Goal: Task Accomplishment & Management: Use online tool/utility

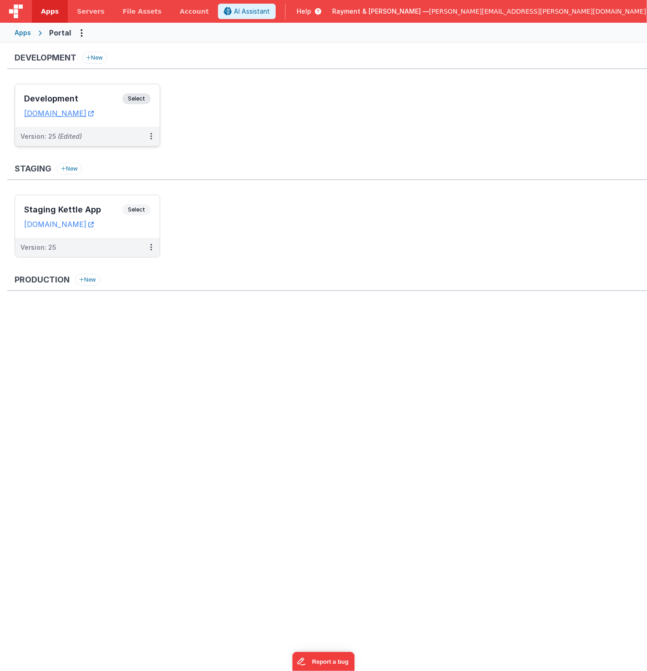
click at [99, 95] on h3 "Development" at bounding box center [73, 98] width 98 height 9
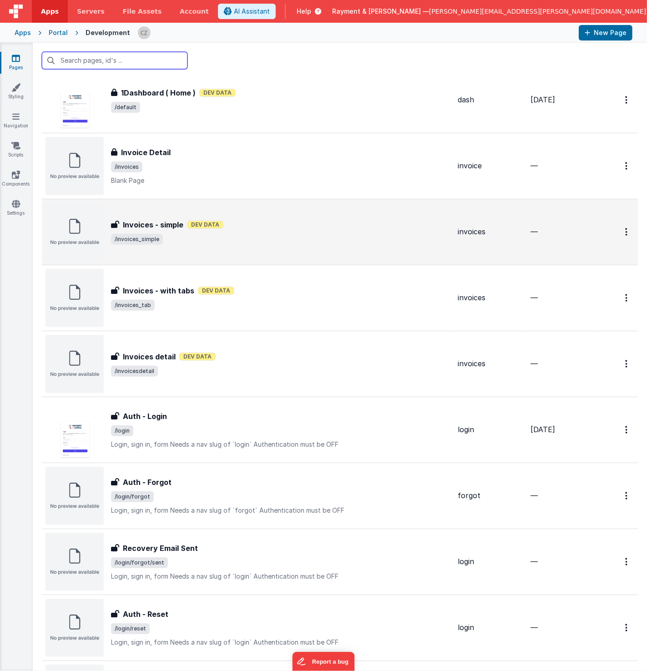
scroll to position [120, 0]
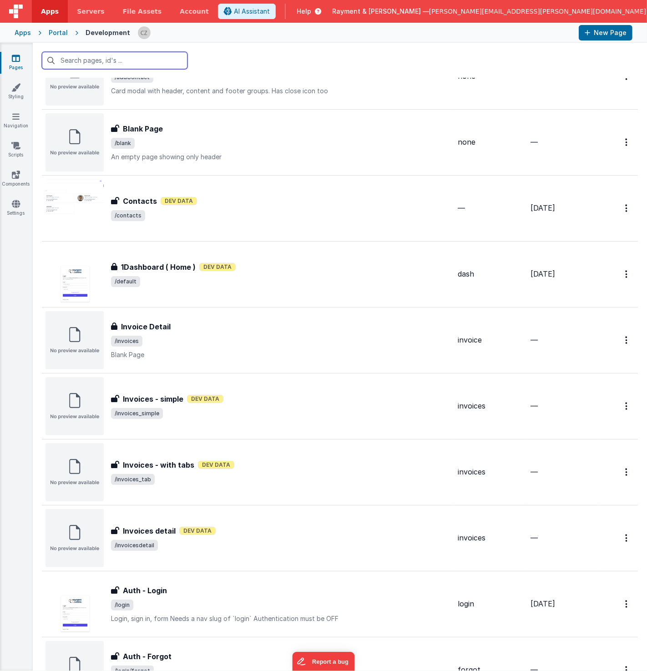
click at [112, 61] on input "text" at bounding box center [115, 60] width 146 height 17
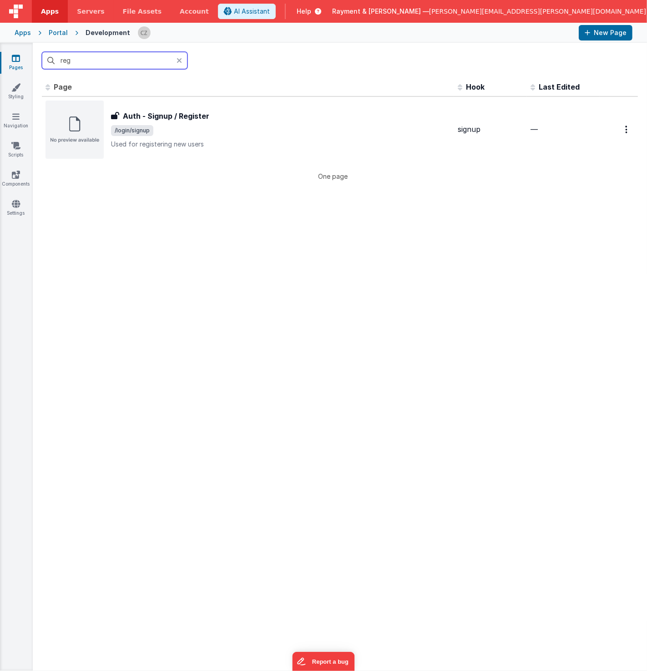
scroll to position [0, 0]
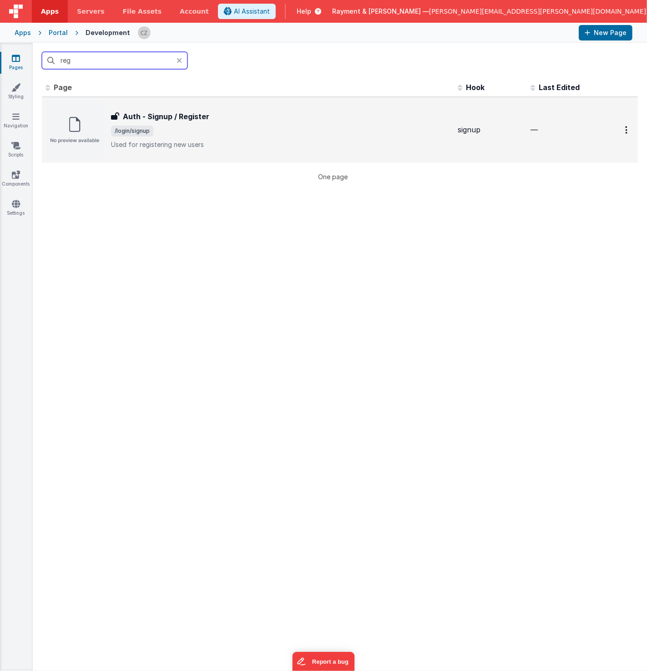
type input "reg"
click at [260, 129] on span "/login/signup" at bounding box center [280, 131] width 339 height 11
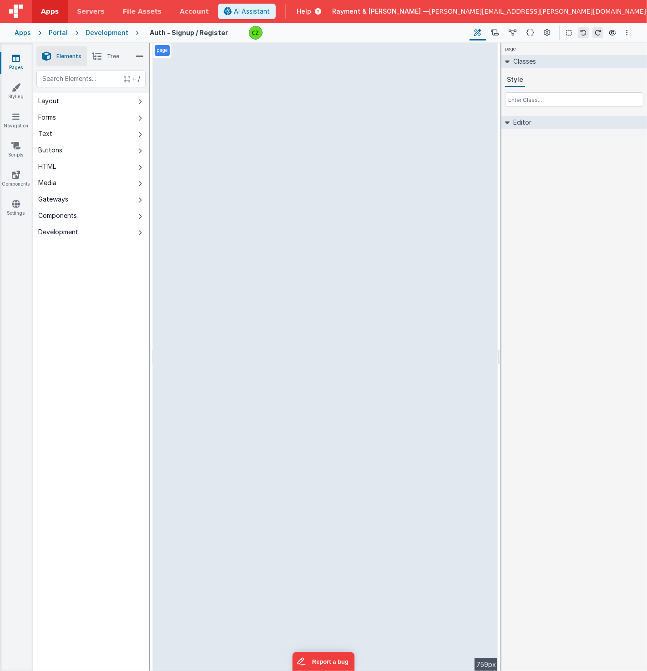
click at [554, 276] on div "page Classes Style Editor DEV: Focus DEV: builderToggleConditionalCSS DEV: Remo…" at bounding box center [574, 357] width 146 height 628
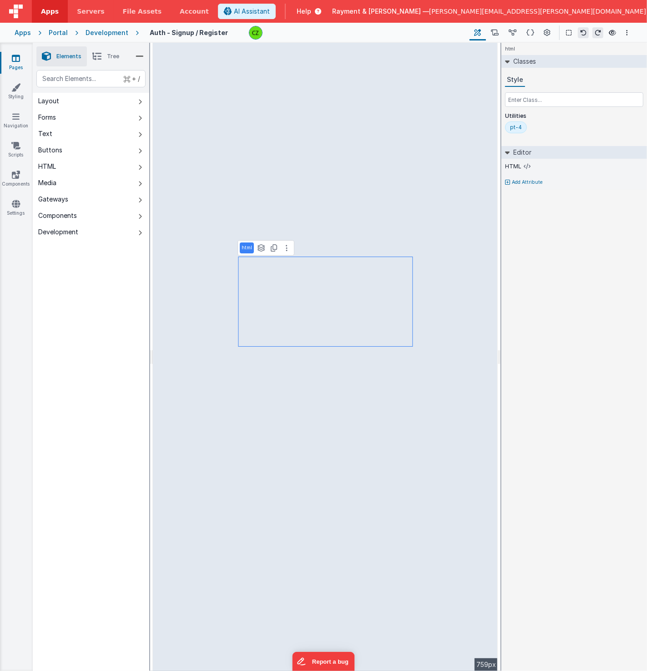
click at [580, 377] on div "html Classes Style Utilities pt-4 Editor HTML Add Attribute DEV: Focus DEV: bui…" at bounding box center [574, 357] width 146 height 628
select select "email"
select select "string"
select select "password"
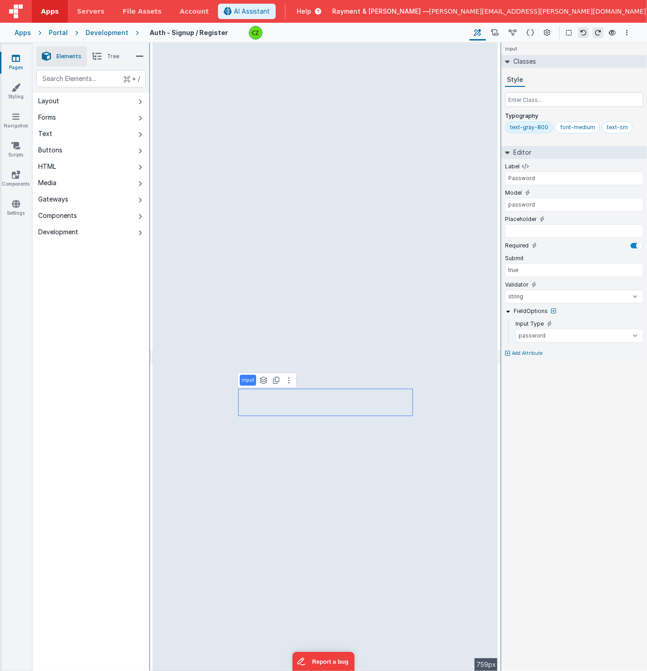
type input "email"
type input "Email"
select select "email"
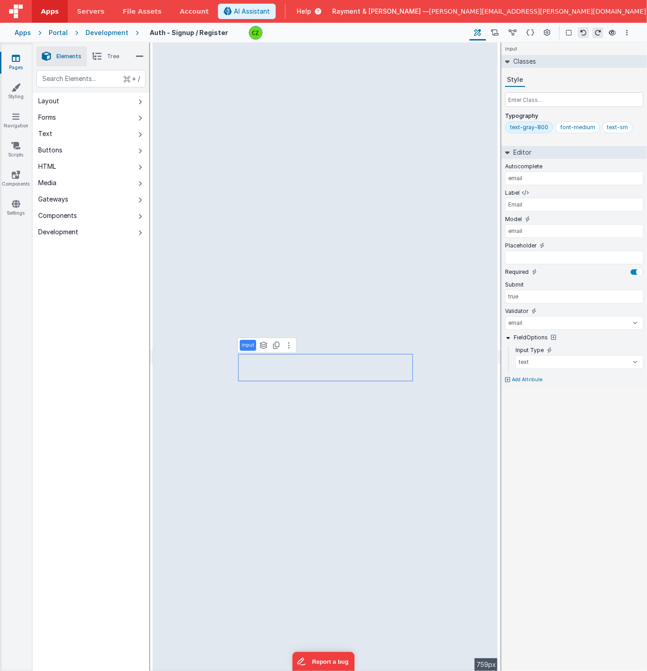
type input "div"
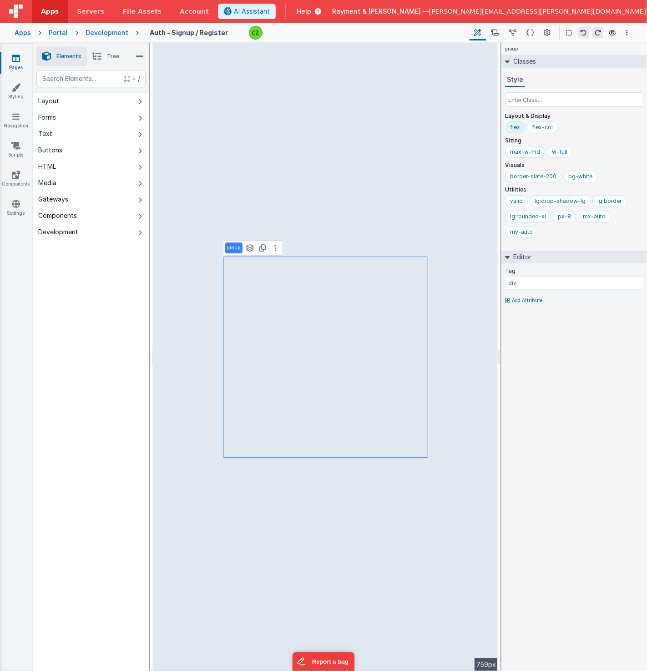
select select "string"
select select "password"
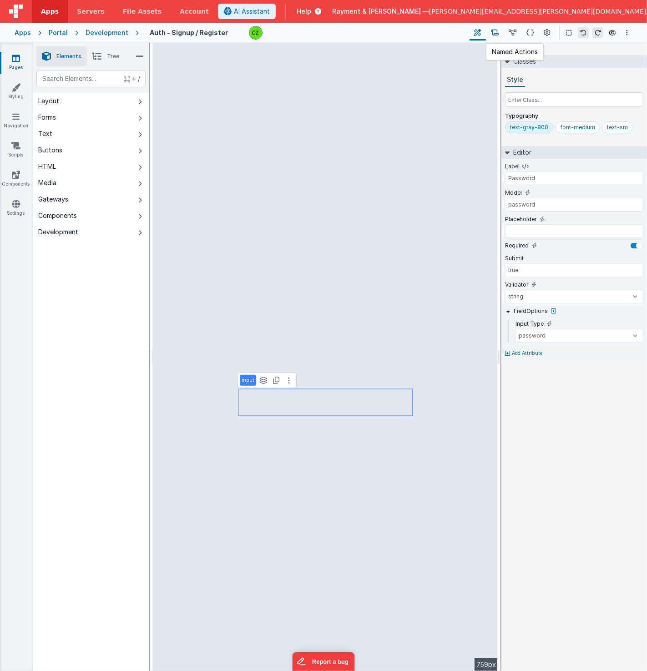
click at [487, 25] on button at bounding box center [495, 32] width 18 height 15
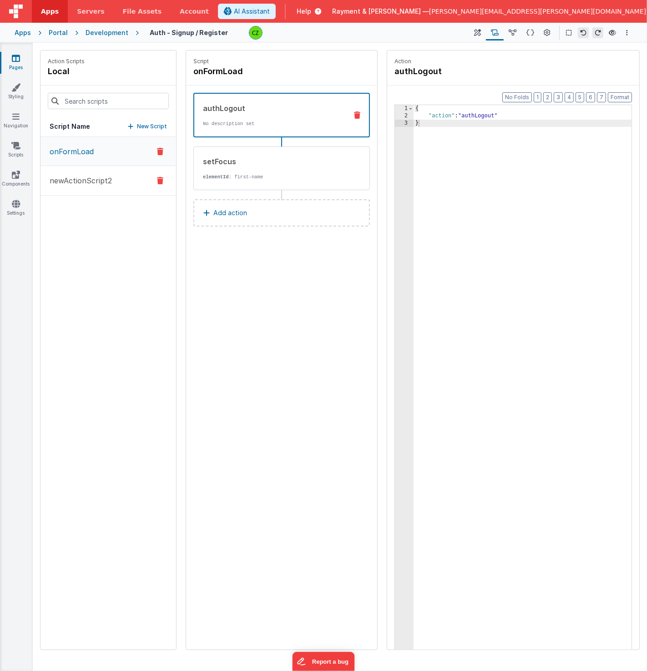
click at [122, 172] on button "newActionScript2" at bounding box center [108, 181] width 136 height 30
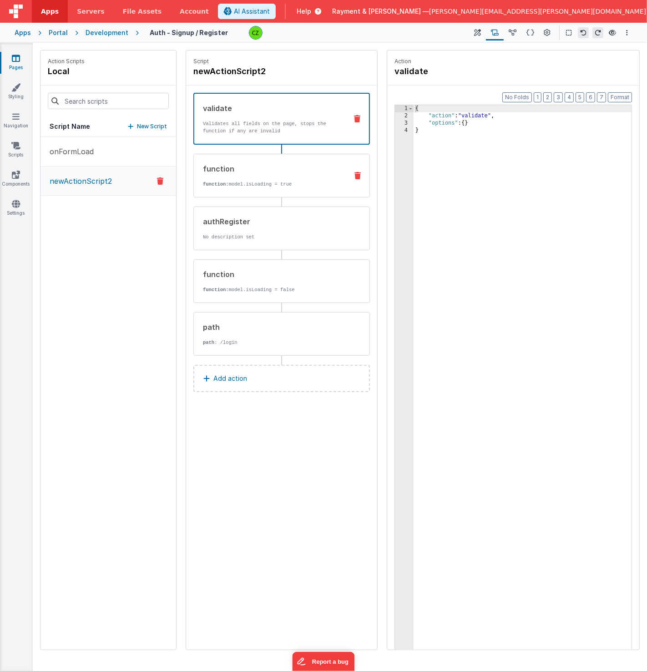
click at [272, 176] on div "function function: model.isLoading = true" at bounding box center [267, 175] width 146 height 25
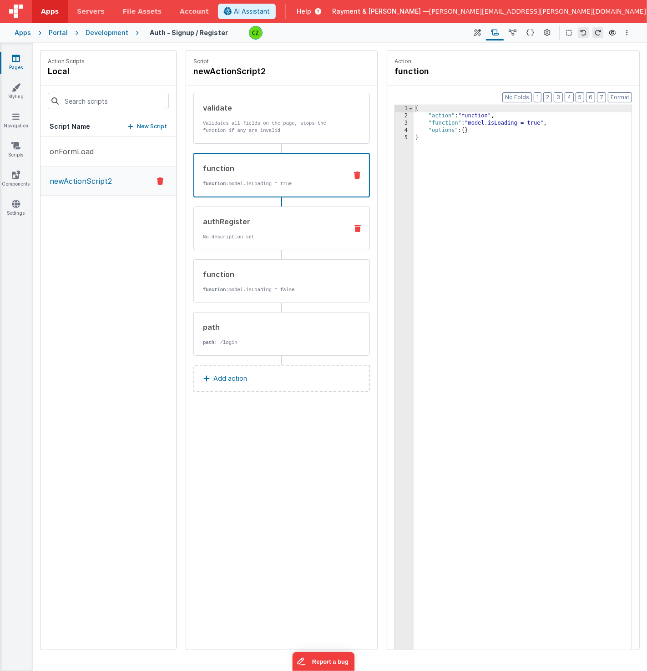
click at [273, 233] on p "No description set" at bounding box center [271, 236] width 137 height 7
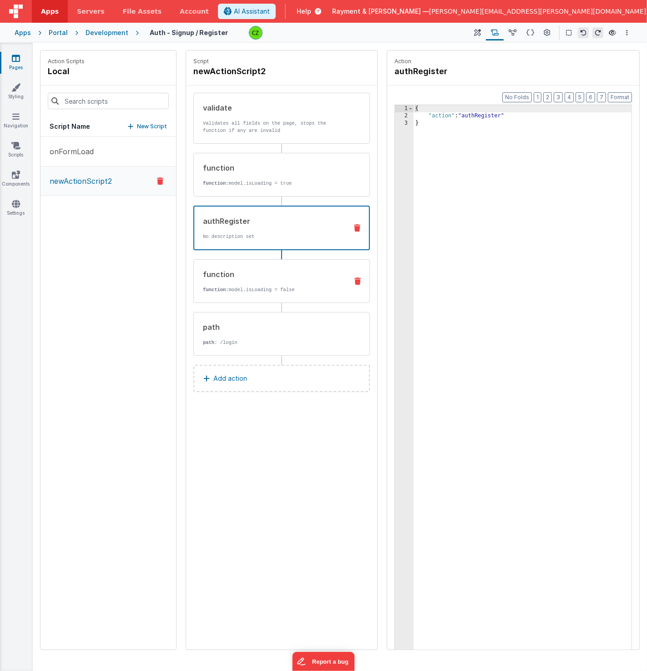
click at [275, 281] on div "function function: model.isLoading = false" at bounding box center [267, 281] width 146 height 25
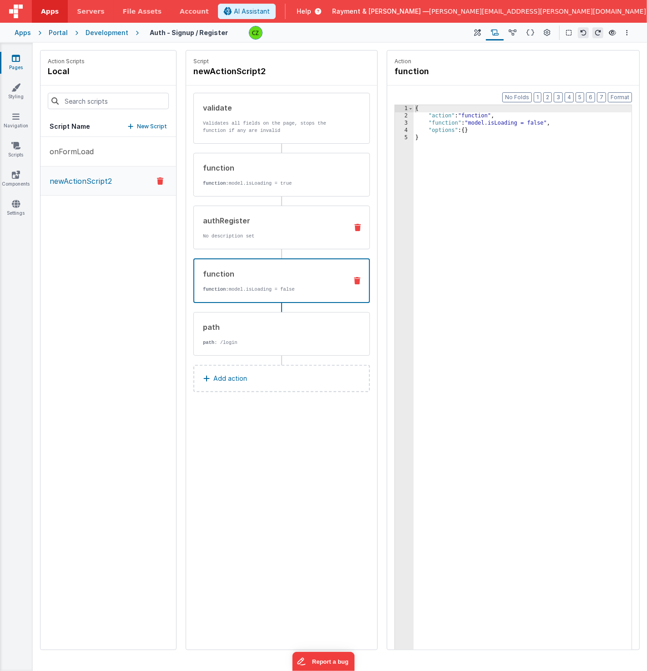
click at [283, 239] on div "authRegister No description set" at bounding box center [281, 228] width 177 height 44
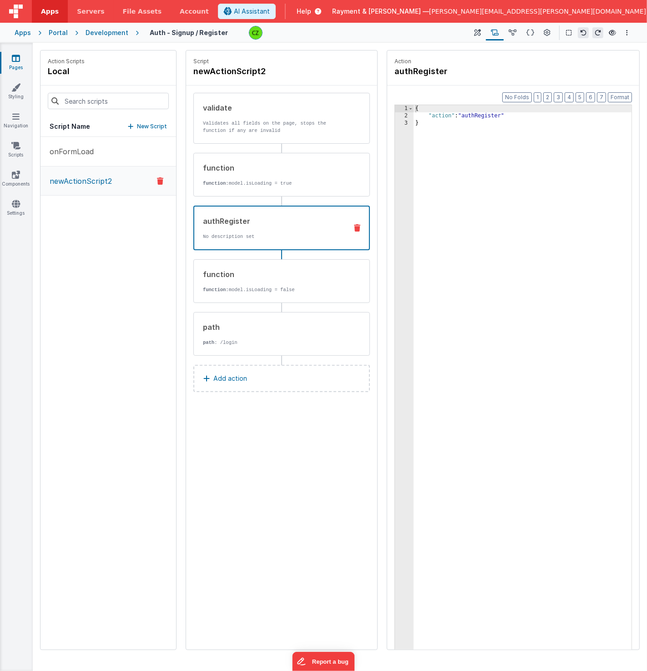
click at [97, 284] on div "onFormLoad newActionScript2" at bounding box center [108, 393] width 136 height 513
click at [263, 273] on div "function" at bounding box center [271, 274] width 137 height 11
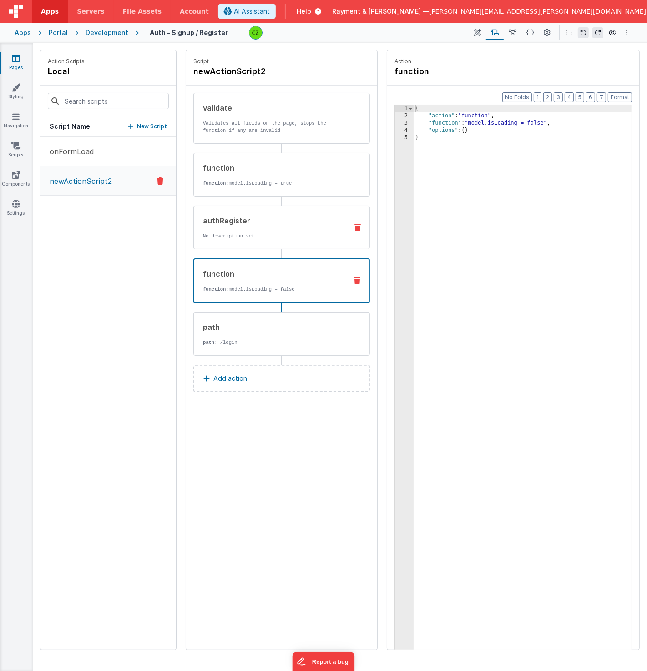
click at [278, 228] on div "authRegister No description set" at bounding box center [267, 227] width 146 height 25
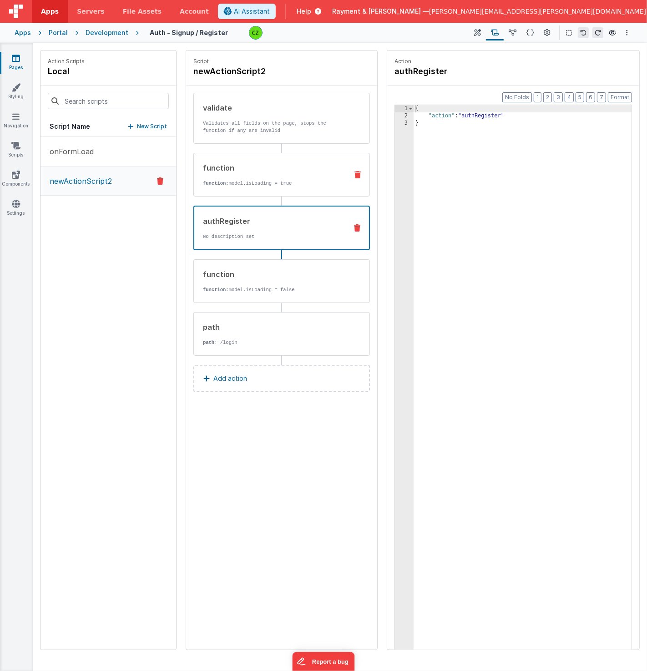
click at [297, 170] on div "function" at bounding box center [271, 167] width 137 height 11
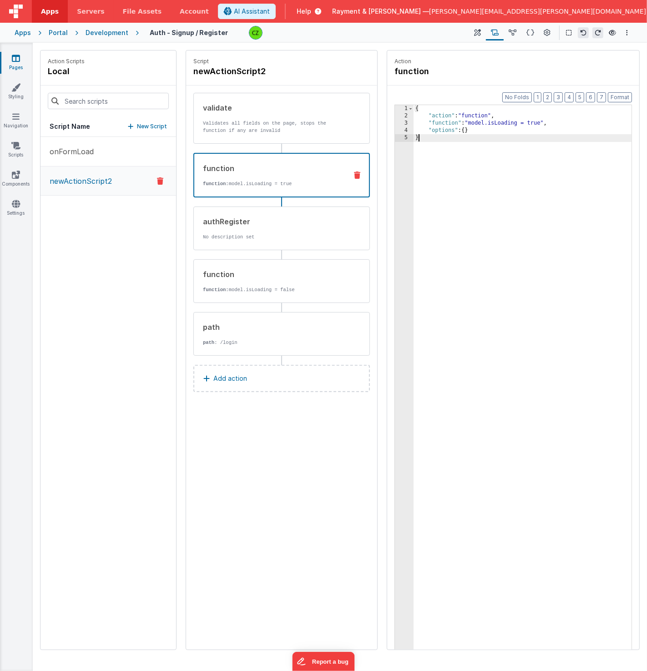
click at [543, 166] on div "{ "action" : "function" , "function" : "model.isLoading = true" , "options" : {…" at bounding box center [523, 399] width 219 height 588
click at [515, 38] on button at bounding box center [513, 32] width 18 height 15
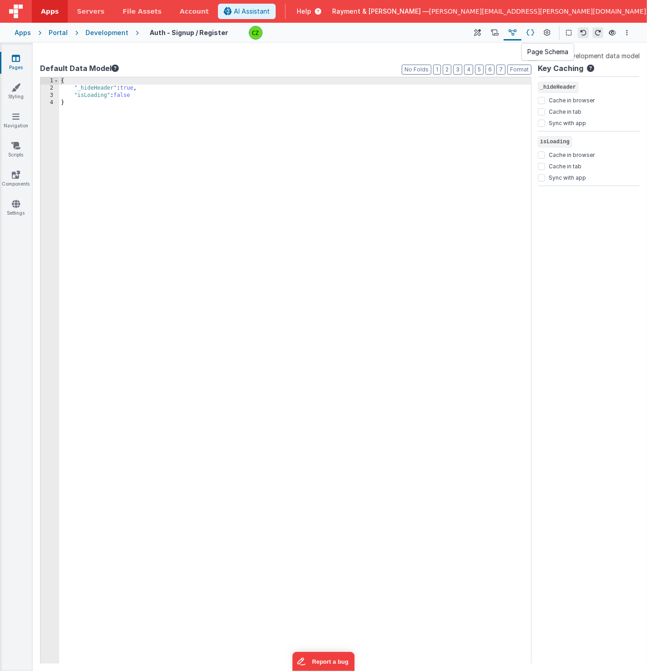
click at [532, 32] on icon at bounding box center [530, 33] width 8 height 10
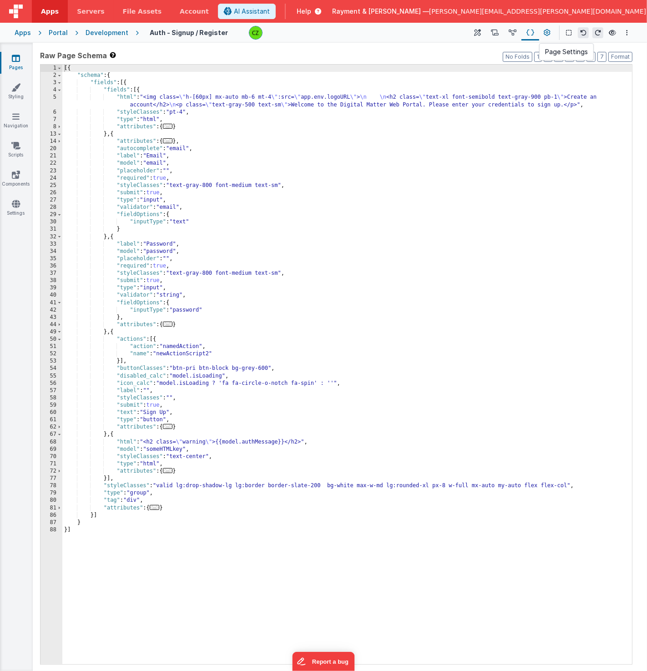
click at [545, 34] on icon at bounding box center [547, 33] width 7 height 10
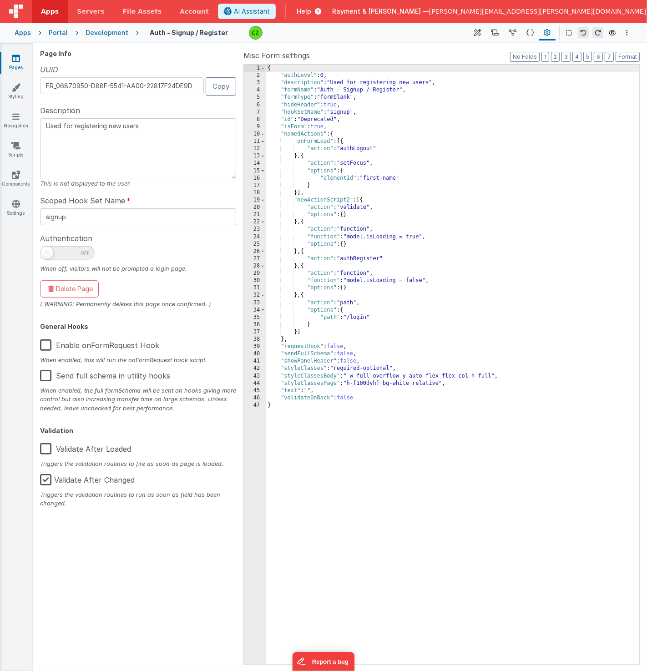
click at [359, 130] on div "{ "authLevel" : 0 , "description" : "Used for registering new users" , "formNam…" at bounding box center [453, 372] width 374 height 615
click at [357, 134] on div "{ "authLevel" : 0 , "description" : "Used for registering new users" , "formNam…" at bounding box center [453, 372] width 374 height 615
click at [55, 32] on div "Portal" at bounding box center [58, 32] width 19 height 9
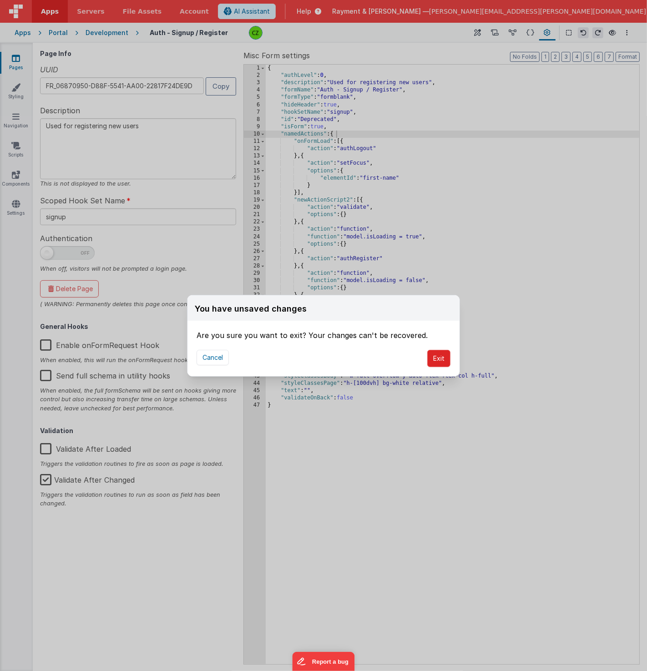
click at [442, 355] on button "Exit" at bounding box center [438, 358] width 23 height 17
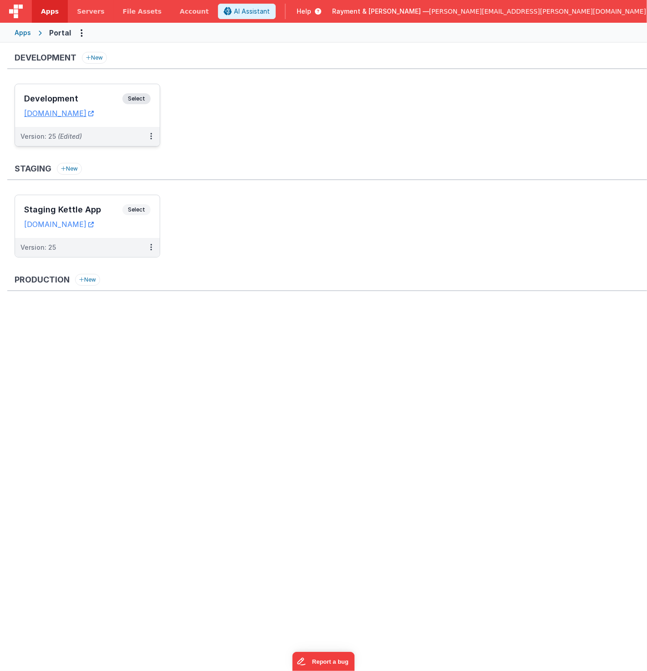
click at [92, 95] on h3 "Development" at bounding box center [73, 98] width 98 height 9
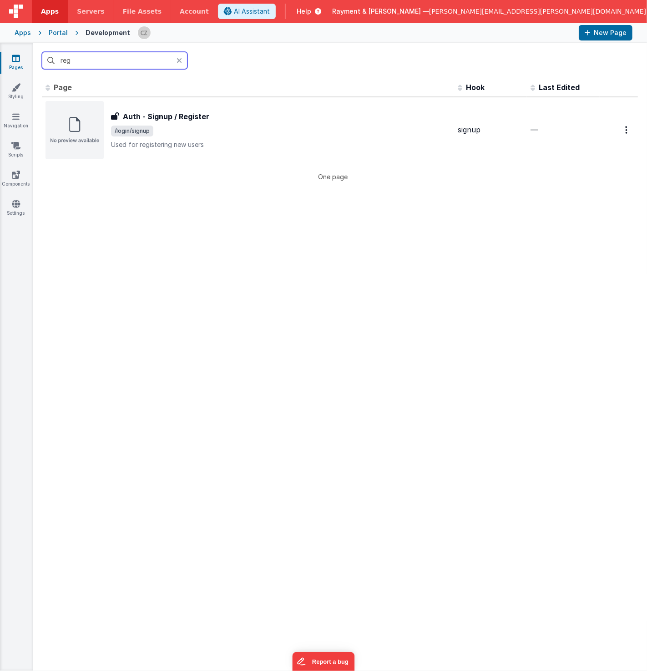
click at [93, 58] on input "reg" at bounding box center [115, 60] width 146 height 17
type input "r"
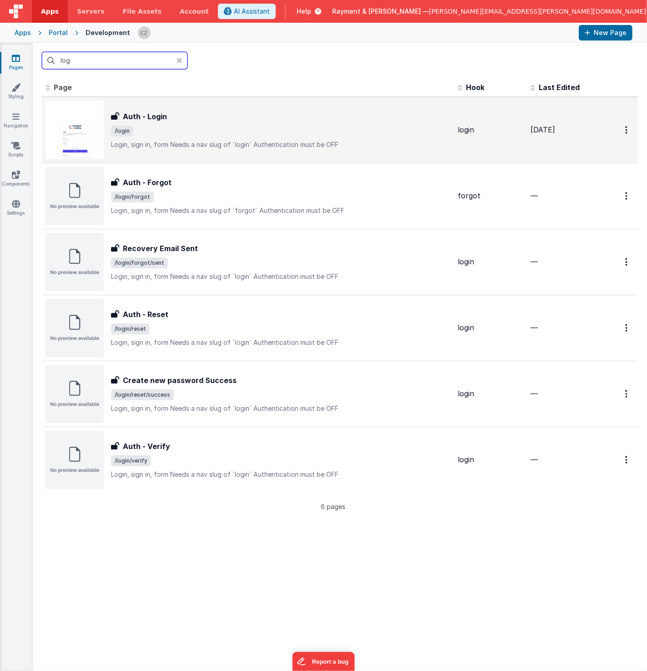
type input "log"
click at [197, 120] on div "Auth - Login" at bounding box center [280, 116] width 339 height 11
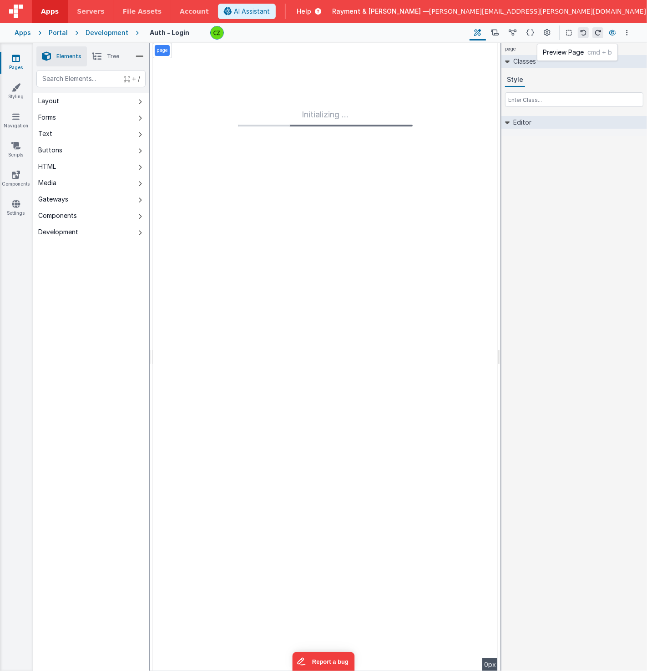
click at [615, 32] on icon at bounding box center [612, 33] width 7 height 6
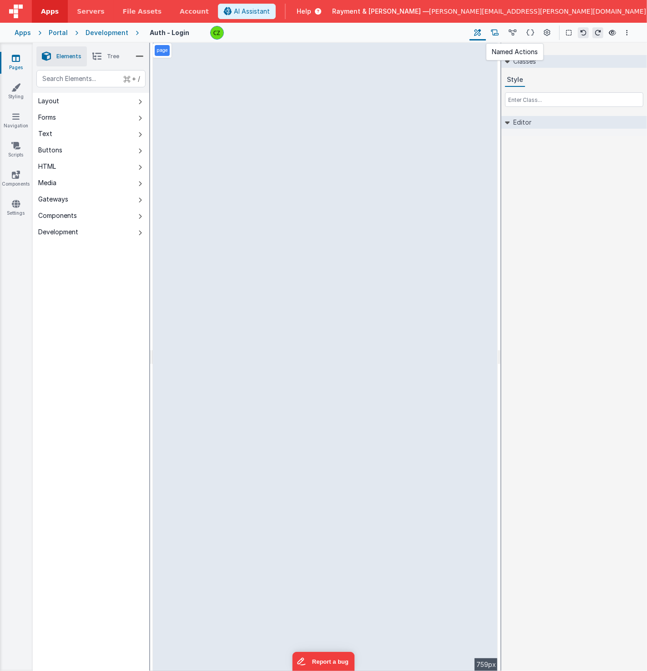
click at [488, 39] on button at bounding box center [495, 32] width 18 height 15
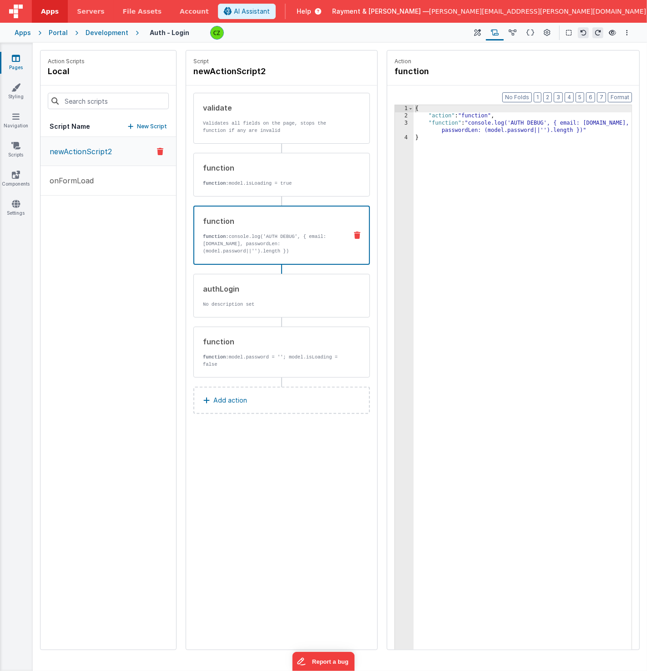
click at [293, 248] on p "function: console.log('AUTH DEBUG', { email: [DOMAIN_NAME], passwordLen: (model…" at bounding box center [271, 244] width 137 height 22
click at [573, 128] on div "{ "action" : "function" , "function" : "console.log('AUTH DEBUG', { email: [DOM…" at bounding box center [523, 399] width 219 height 588
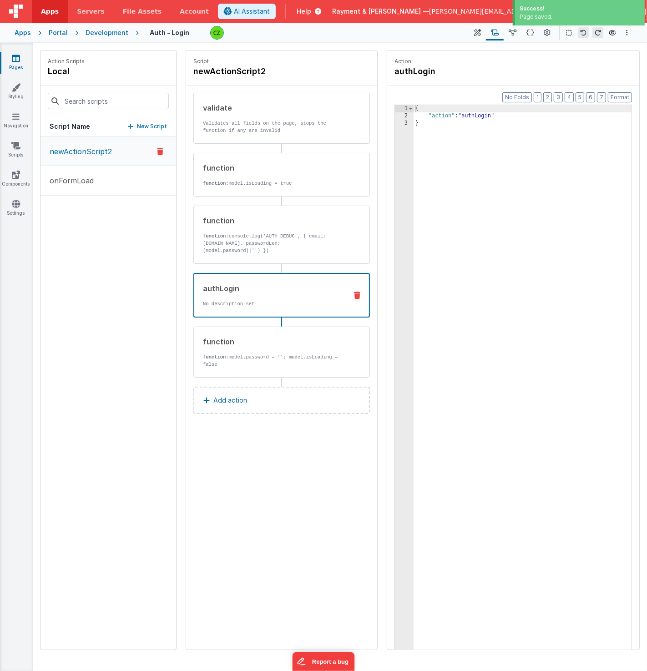
click at [297, 293] on div "authLogin No description set" at bounding box center [267, 295] width 146 height 25
click at [512, 33] on icon at bounding box center [513, 33] width 8 height 10
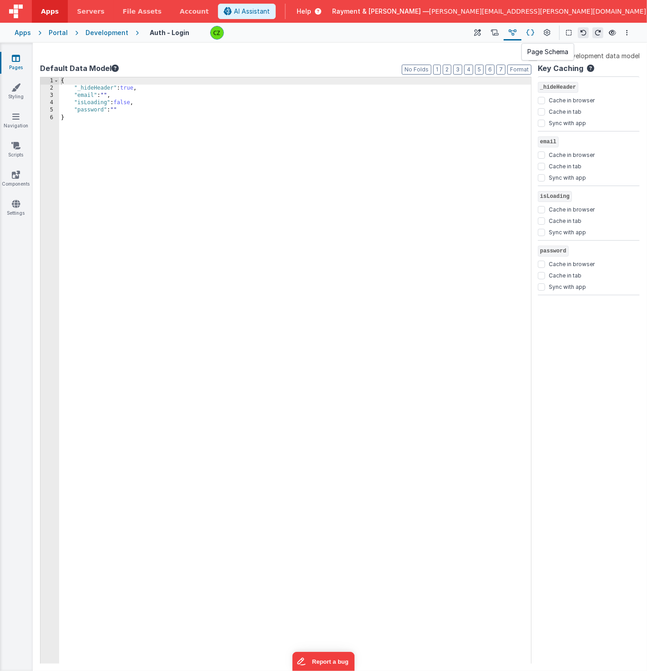
click at [530, 31] on icon at bounding box center [530, 33] width 8 height 10
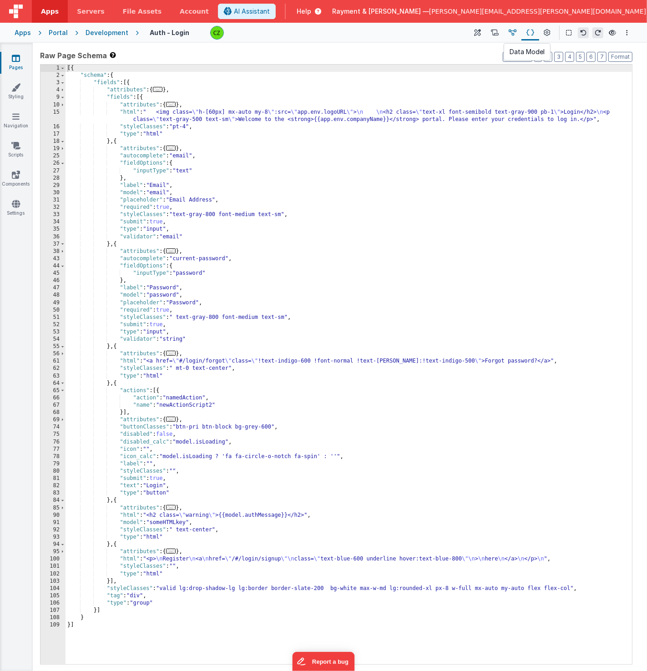
click at [512, 32] on icon at bounding box center [513, 33] width 8 height 10
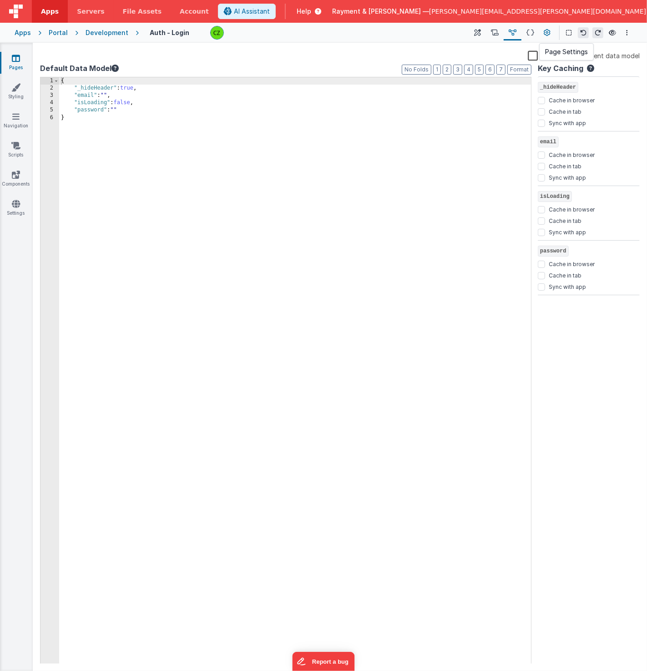
click at [545, 35] on icon at bounding box center [547, 33] width 7 height 10
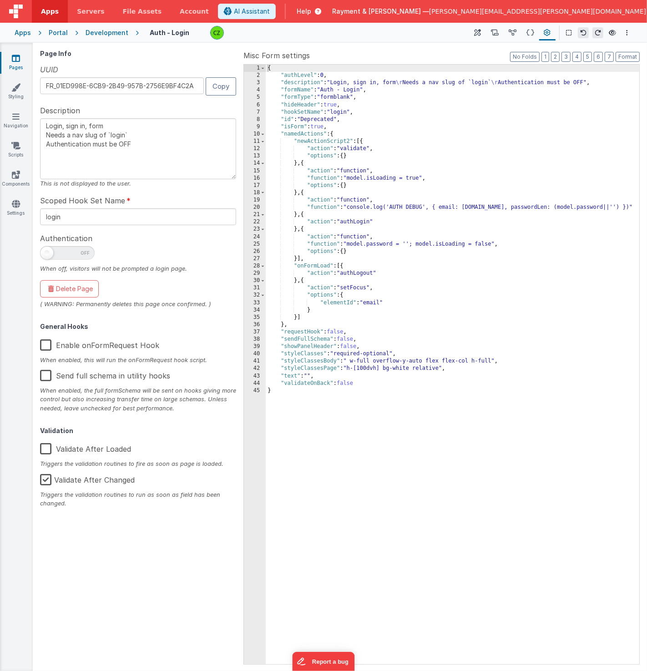
click at [142, 158] on textarea "Login, sign in, form Needs a nav slug of `login` Authentication must be OFF" at bounding box center [138, 148] width 196 height 61
click at [354, 193] on div "{ "authLevel" : 0 , "description" : "Login, sign in, form \r Needs a nav slug o…" at bounding box center [453, 372] width 374 height 615
click at [358, 229] on div "{ "authLevel" : 0 , "description" : "Login, sign in, form \r Needs a nav slug o…" at bounding box center [453, 372] width 374 height 615
click at [359, 279] on div "{ "authLevel" : 0 , "description" : "Login, sign in, form \r Needs a nav slug o…" at bounding box center [453, 372] width 374 height 615
click at [625, 32] on button "Options" at bounding box center [626, 32] width 11 height 11
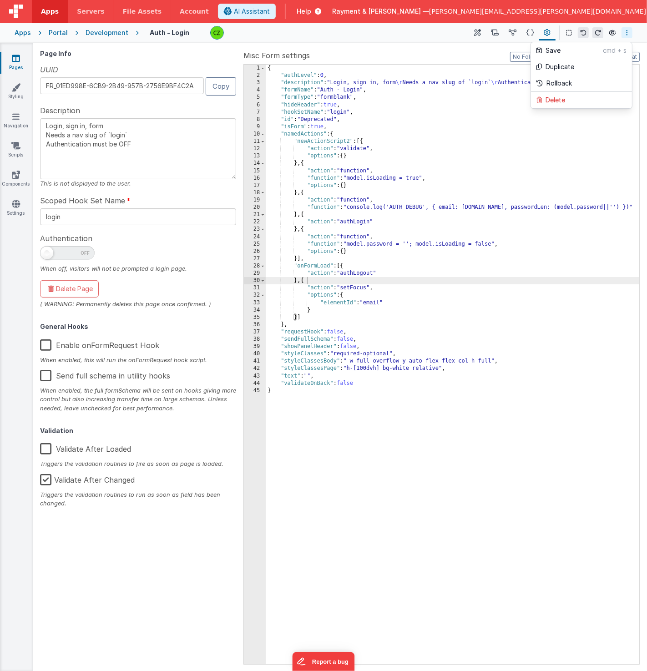
click at [636, 32] on button at bounding box center [323, 335] width 647 height 671
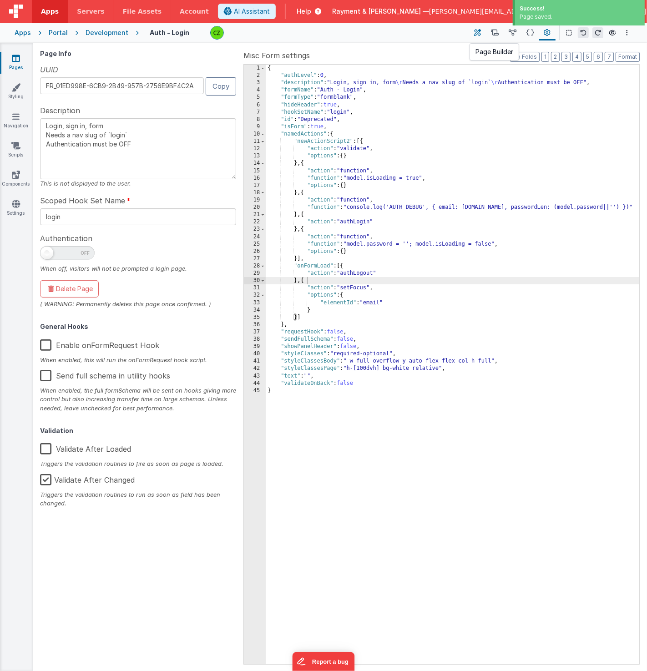
click at [480, 32] on icon at bounding box center [478, 33] width 7 height 10
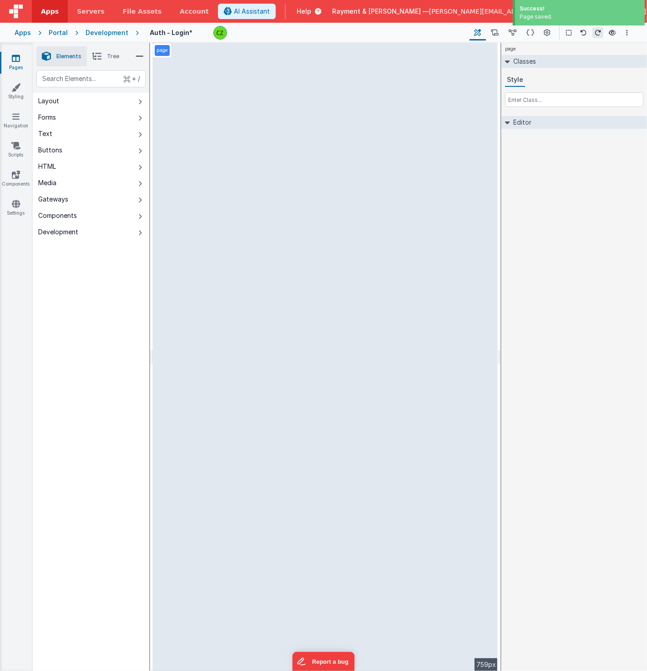
select select "password"
select select "string"
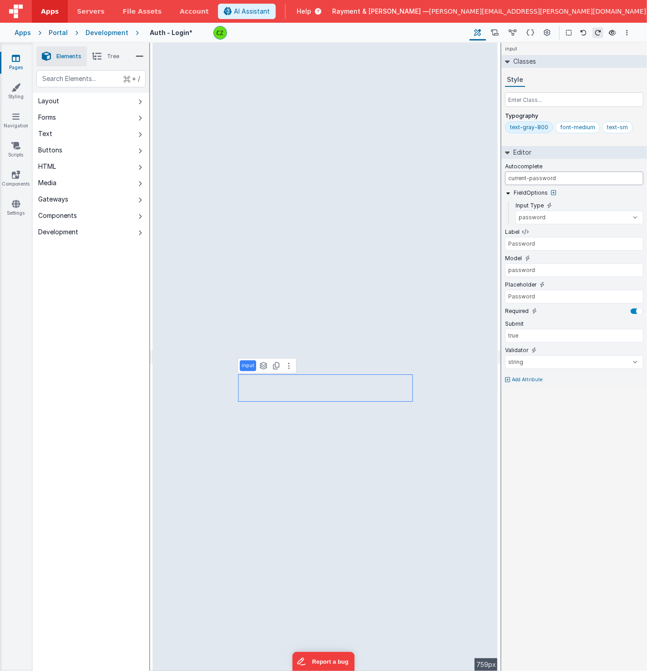
click at [563, 175] on input "current-password" at bounding box center [574, 179] width 138 height 14
click at [573, 164] on div "Autocomplete" at bounding box center [574, 166] width 138 height 8
click at [544, 268] on input "password" at bounding box center [574, 270] width 138 height 14
click at [288, 366] on icon at bounding box center [289, 365] width 2 height 7
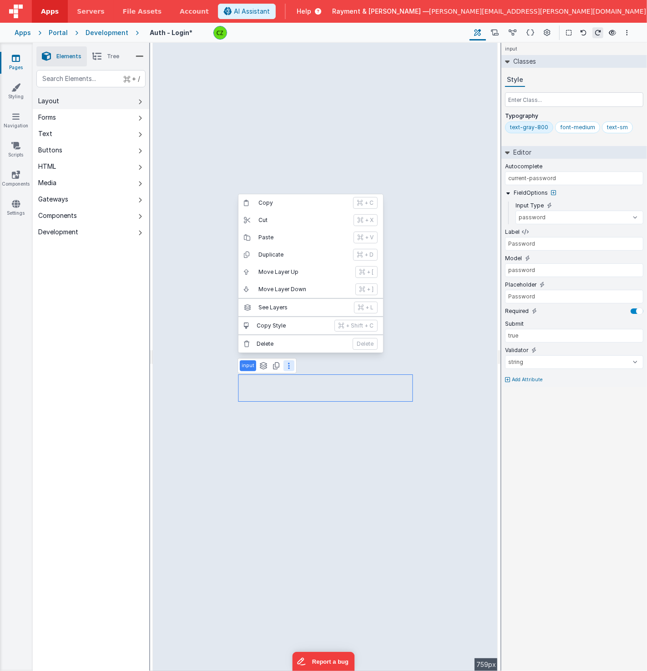
click at [74, 100] on button "Layout" at bounding box center [91, 101] width 116 height 16
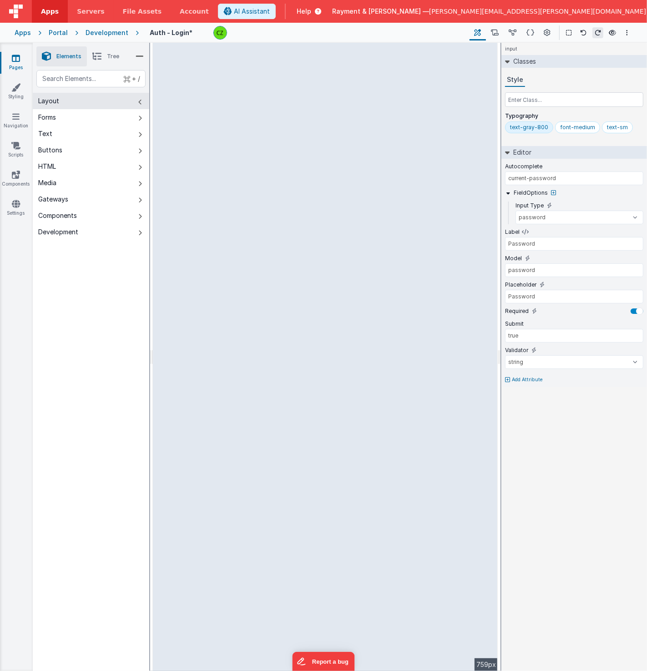
click at [74, 100] on button "Layout" at bounding box center [91, 101] width 116 height 16
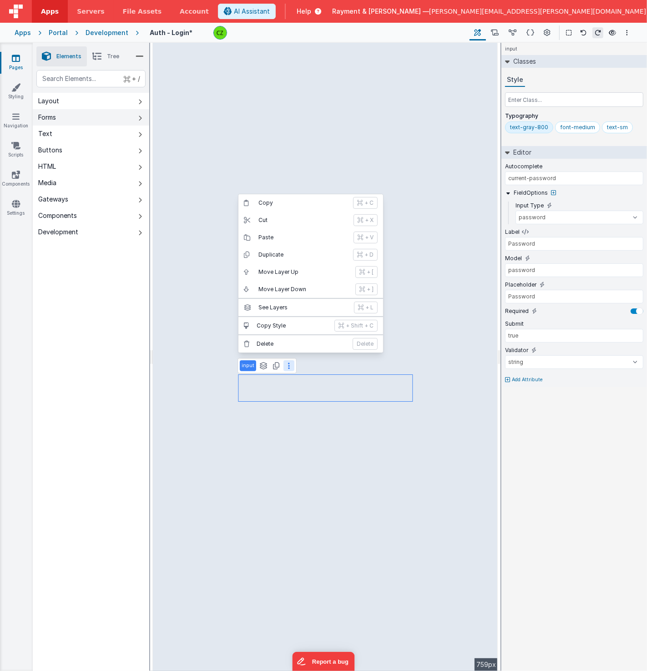
click at [74, 126] on button "Text" at bounding box center [91, 134] width 116 height 16
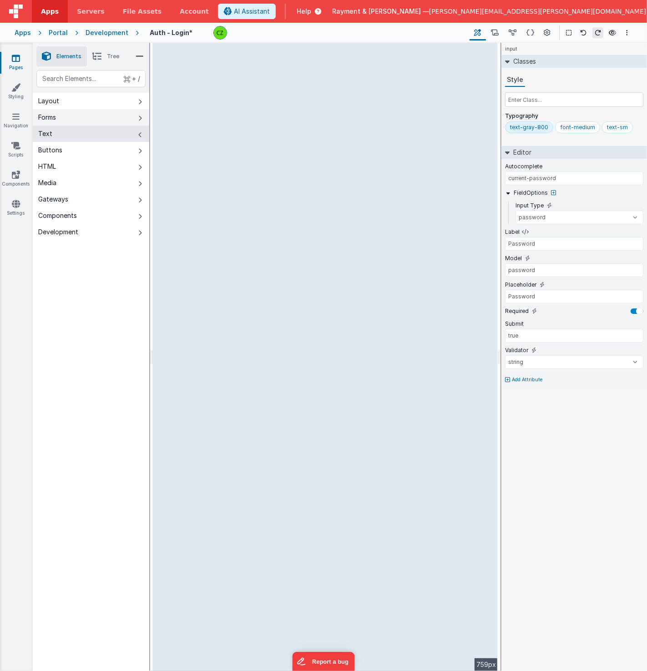
click at [74, 124] on button "Forms" at bounding box center [91, 117] width 116 height 16
click at [76, 116] on button "Forms" at bounding box center [91, 117] width 116 height 16
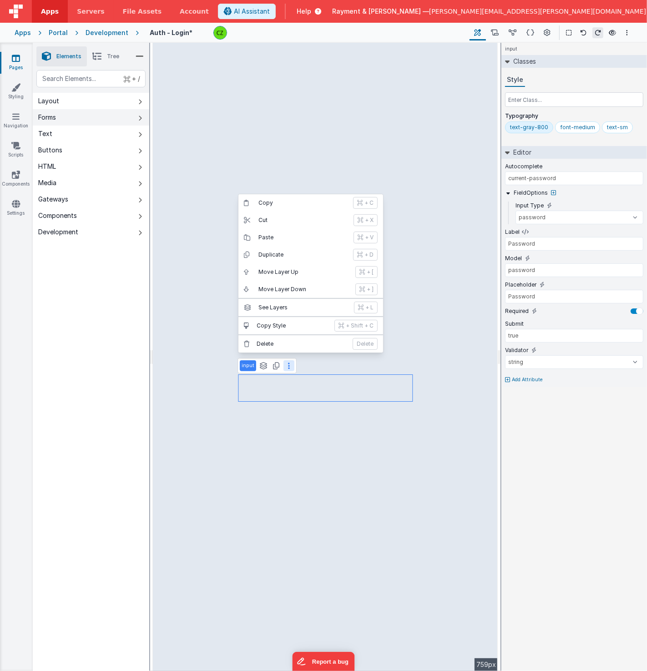
click at [76, 116] on button "Forms" at bounding box center [91, 117] width 116 height 16
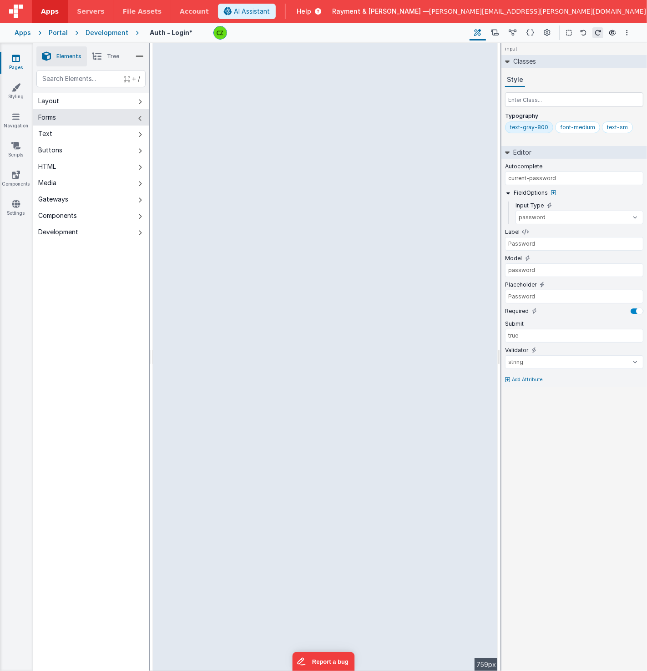
click at [76, 116] on button "Forms" at bounding box center [91, 117] width 116 height 16
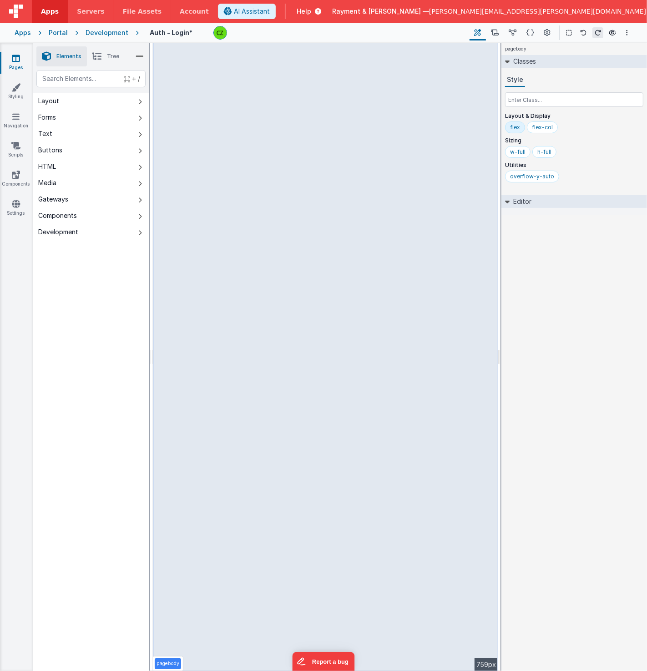
select select "password"
select select "string"
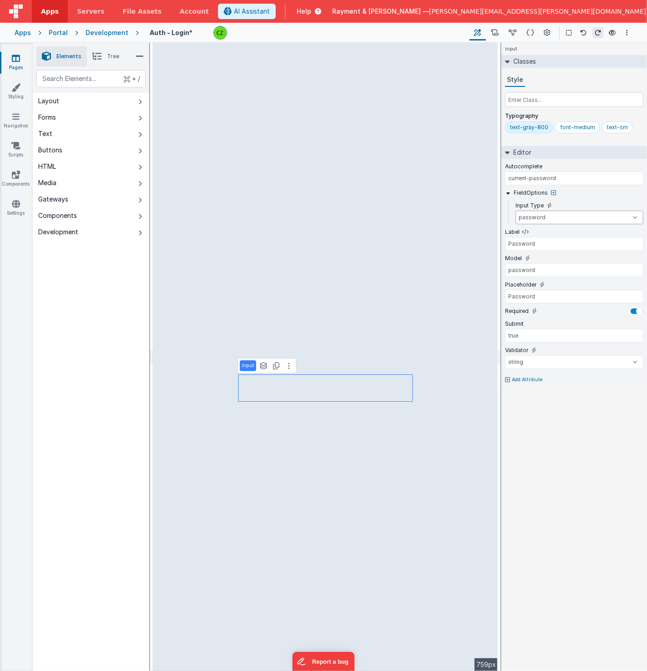
click at [638, 215] on select "text number password email" at bounding box center [579, 218] width 128 height 14
click at [613, 267] on input "password" at bounding box center [574, 270] width 138 height 14
click at [543, 357] on select "number double string array date regexp email url creditCard alpha alphaNumeric …" at bounding box center [574, 362] width 138 height 14
click at [505, 355] on select "number double string array date regexp email url creditCard alpha alphaNumeric …" at bounding box center [574, 362] width 138 height 14
click at [538, 419] on div "input Classes Style Typography text-gray-800 font-medium text-sm Editor Autocom…" at bounding box center [574, 357] width 146 height 628
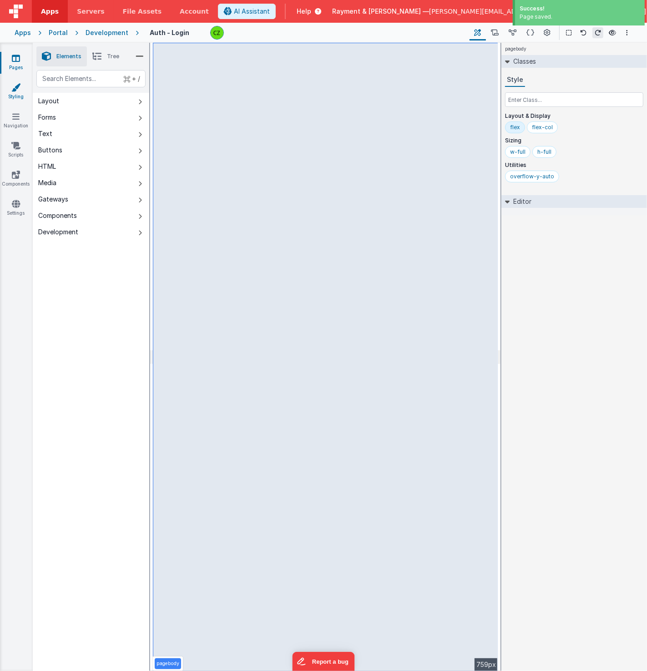
click at [14, 92] on link "Styling" at bounding box center [16, 92] width 33 height 18
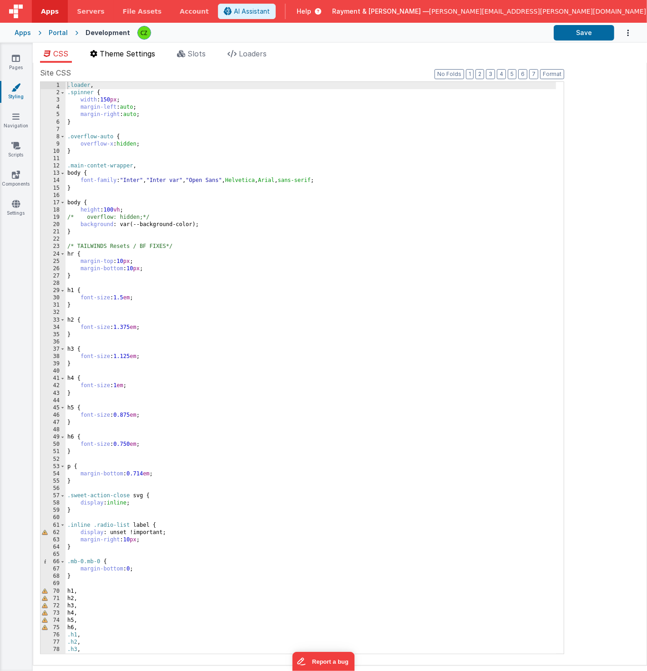
click at [143, 53] on span "Theme Settings" at bounding box center [128, 53] width 56 height 9
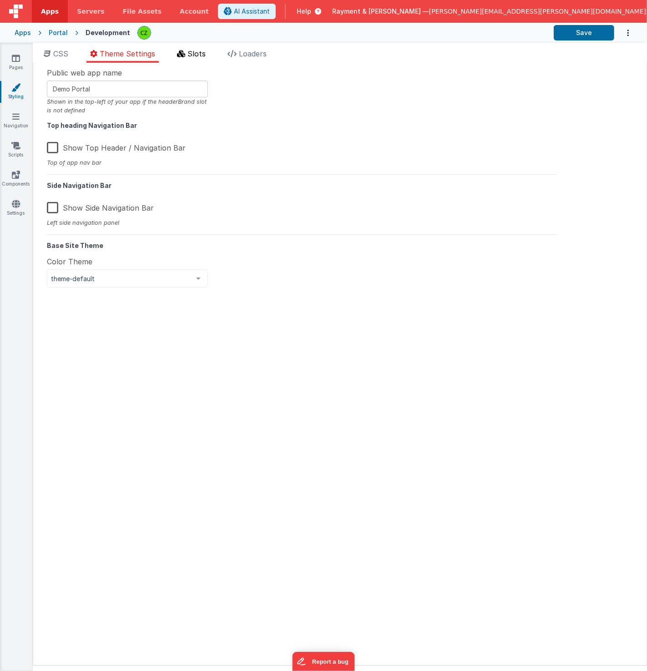
click at [190, 53] on span "Slots" at bounding box center [196, 53] width 18 height 9
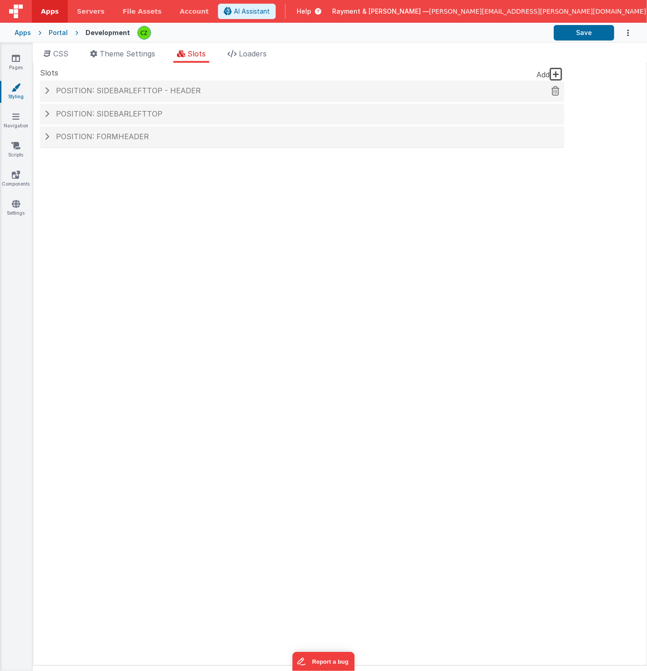
click at [46, 92] on span at bounding box center [47, 90] width 5 height 7
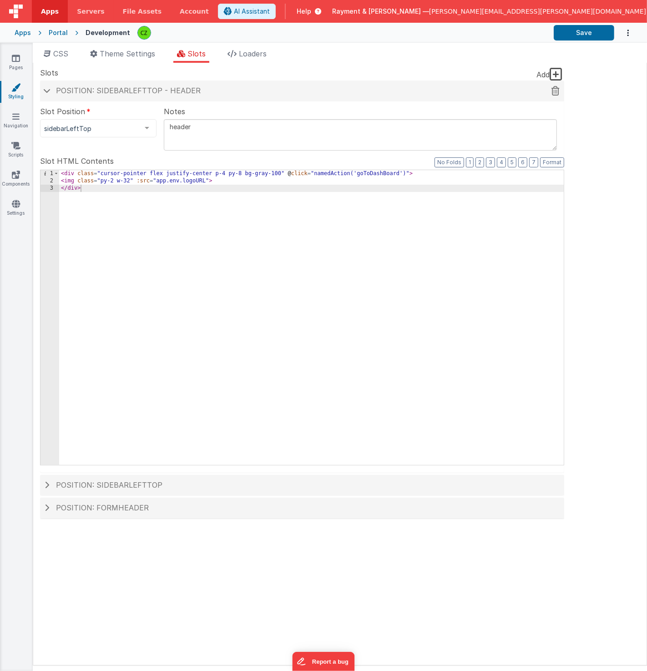
click at [45, 90] on span at bounding box center [46, 90] width 7 height 5
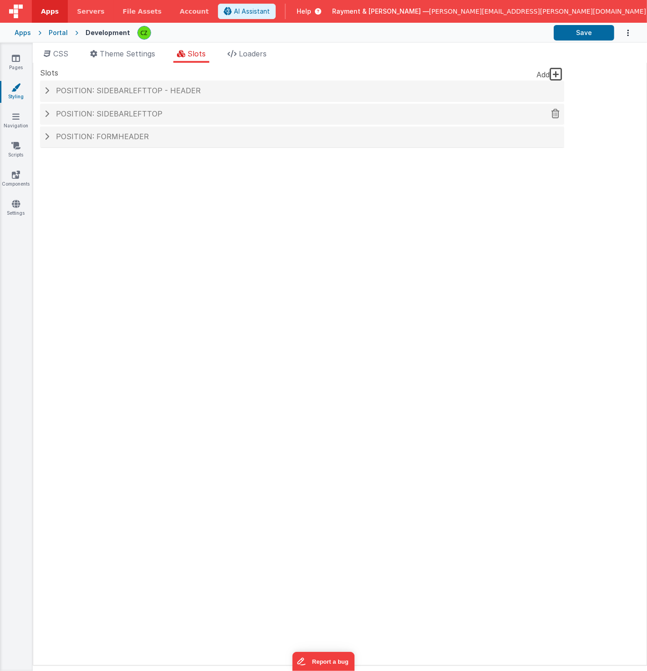
click at [47, 121] on div "Position: sidebarLeftTop" at bounding box center [302, 114] width 524 height 21
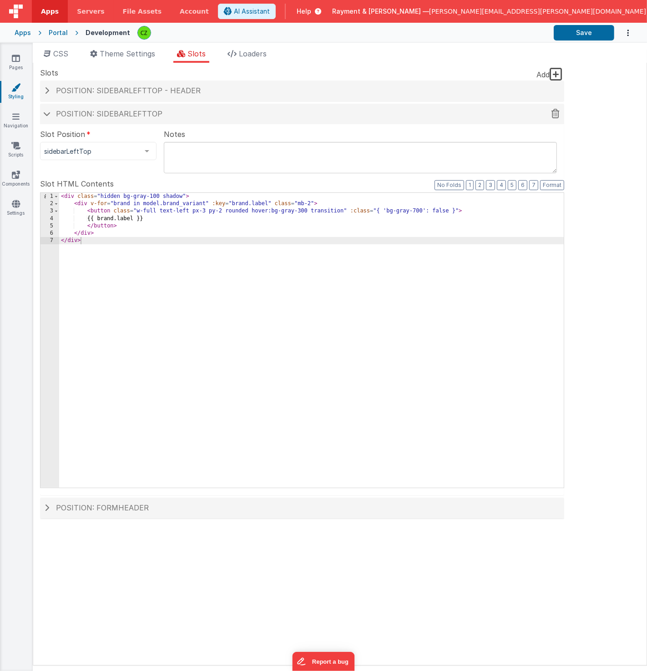
click at [47, 121] on div "Position: sidebarLeftTop" at bounding box center [302, 114] width 524 height 21
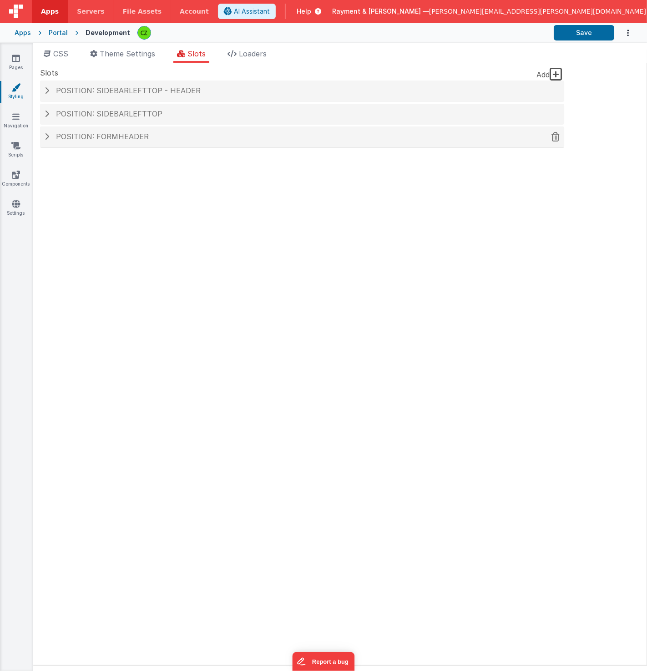
click at [48, 138] on span at bounding box center [47, 136] width 5 height 7
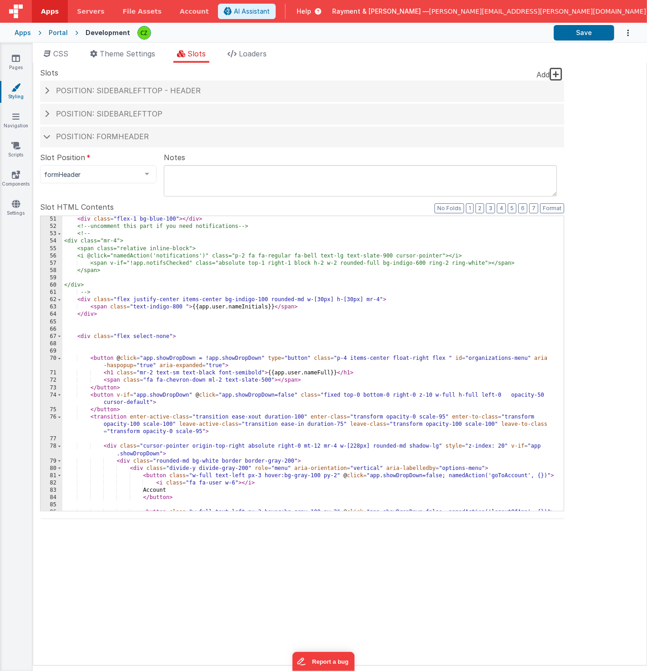
scroll to position [449, 0]
click at [246, 53] on span "Loaders" at bounding box center [253, 53] width 28 height 9
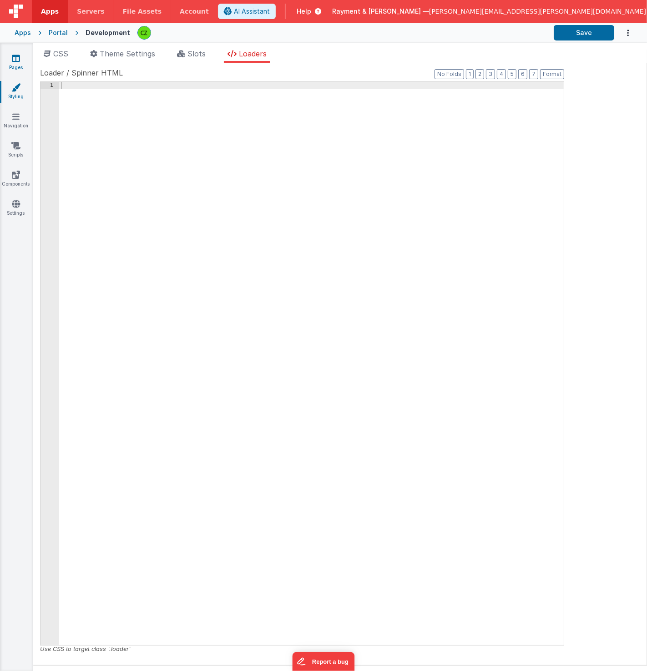
click at [20, 56] on icon at bounding box center [16, 58] width 8 height 9
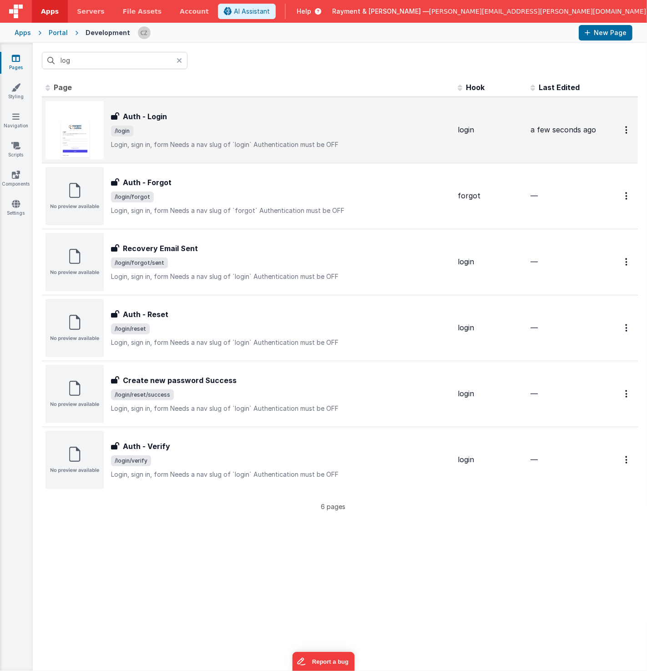
click at [223, 131] on span "/login" at bounding box center [280, 131] width 339 height 11
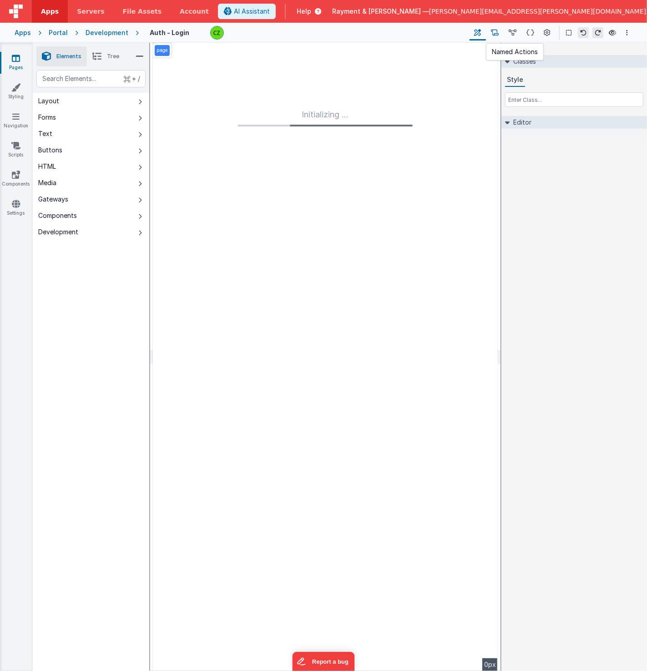
click at [491, 31] on button at bounding box center [495, 32] width 18 height 15
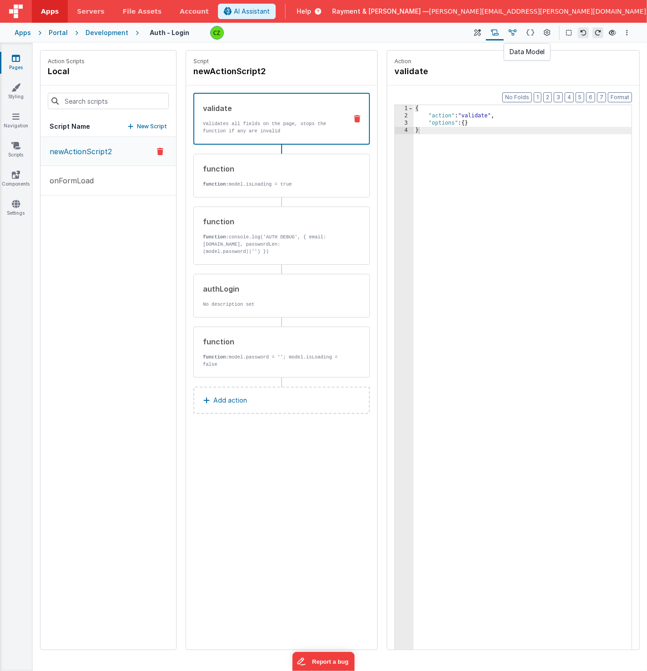
click at [513, 32] on icon at bounding box center [513, 33] width 8 height 10
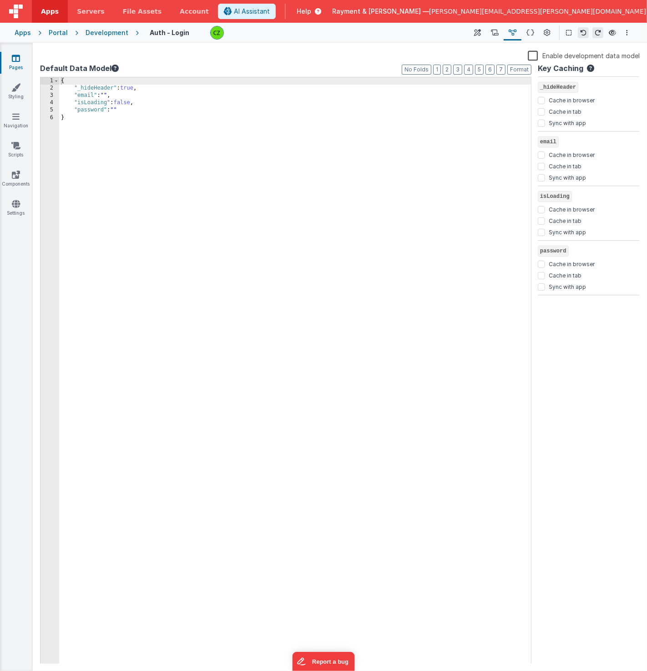
click at [151, 111] on div "{ "_hideHeader" : true , "email" : "" , "isLoading" : false , "password" : "" }" at bounding box center [295, 378] width 472 height 602
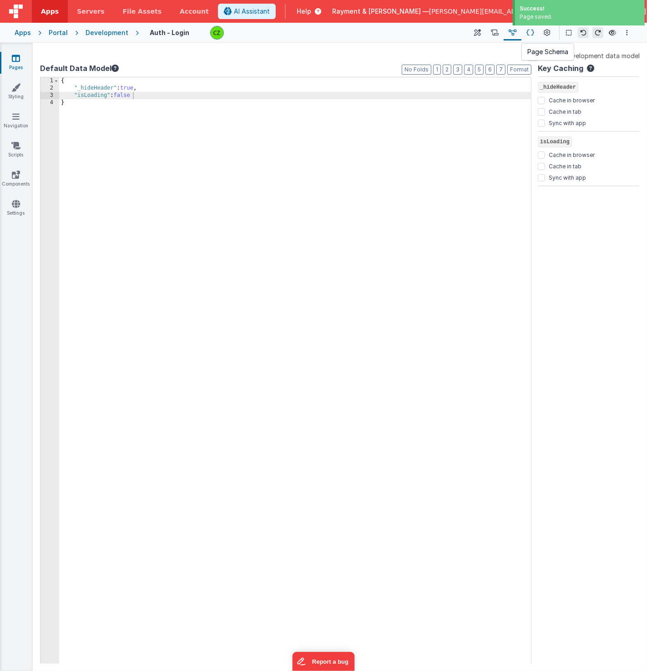
click at [531, 32] on icon at bounding box center [530, 33] width 8 height 10
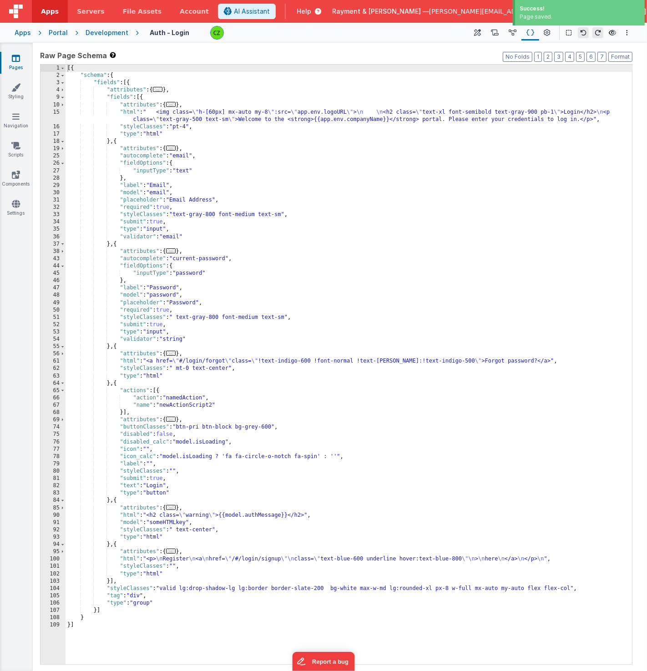
click at [277, 143] on div "[{ "schema" : { "fields" : [{ "attributes" : { ... } , "fields" : [{ "attribute…" at bounding box center [349, 372] width 567 height 615
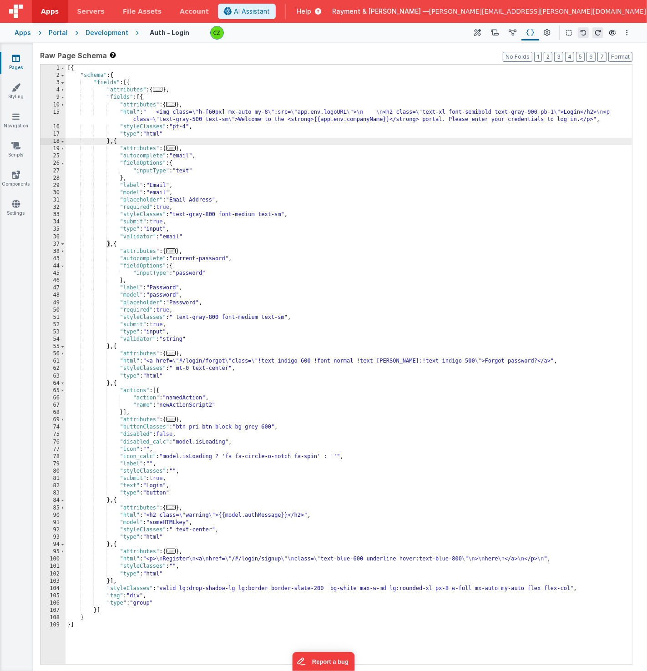
click at [232, 306] on div "[{ "schema" : { "fields" : [{ "attributes" : { ... } , "fields" : [{ "attribute…" at bounding box center [349, 372] width 567 height 615
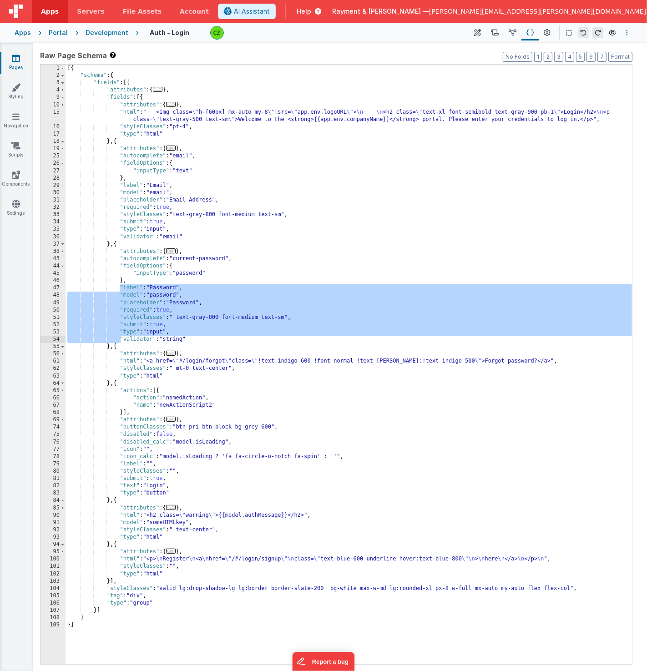
click at [630, 33] on button "Options" at bounding box center [626, 32] width 11 height 11
click at [15, 244] on button at bounding box center [323, 335] width 647 height 671
click at [13, 204] on icon at bounding box center [16, 203] width 8 height 9
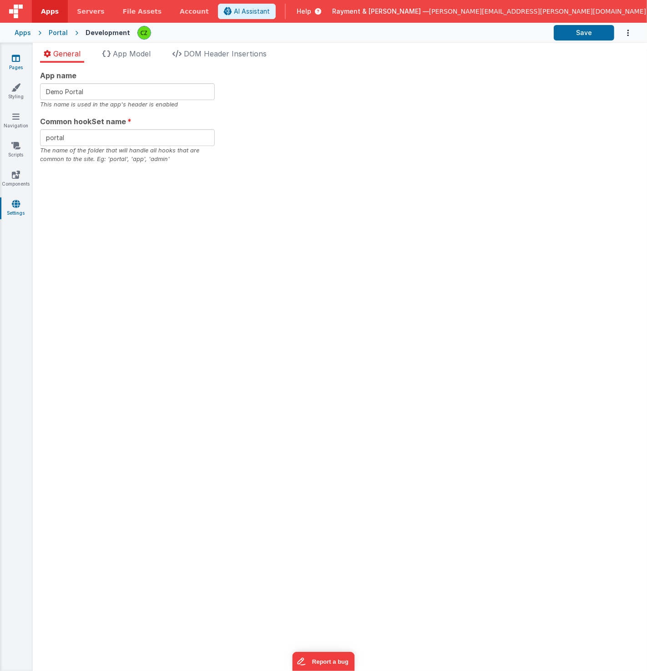
click at [17, 57] on icon at bounding box center [16, 58] width 8 height 9
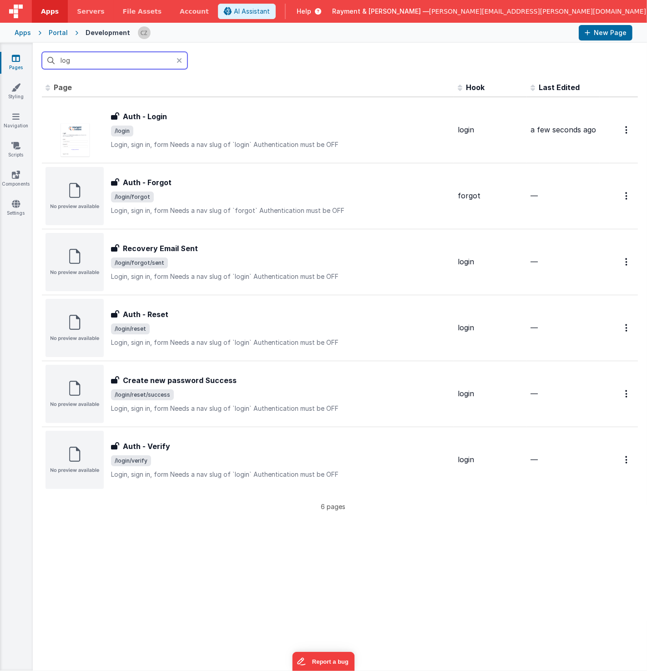
click at [93, 64] on input "log" at bounding box center [115, 60] width 146 height 17
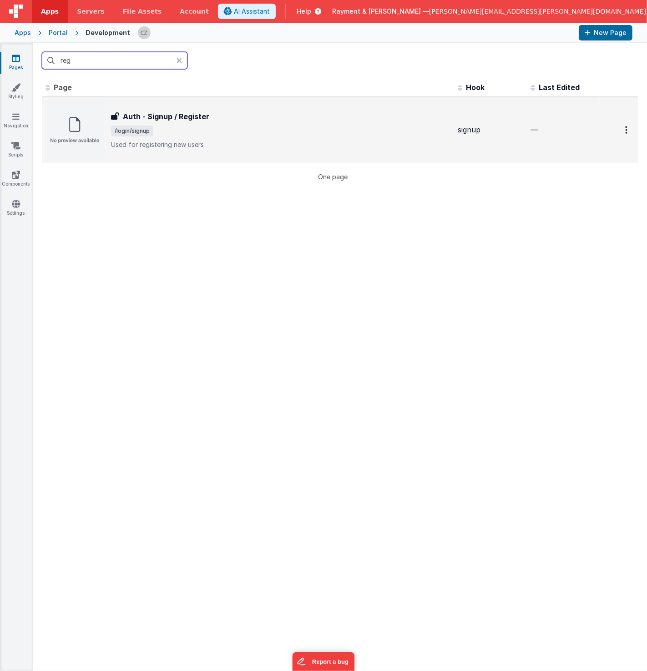
type input "reg"
click at [198, 141] on p "Used for registering new users" at bounding box center [280, 144] width 339 height 9
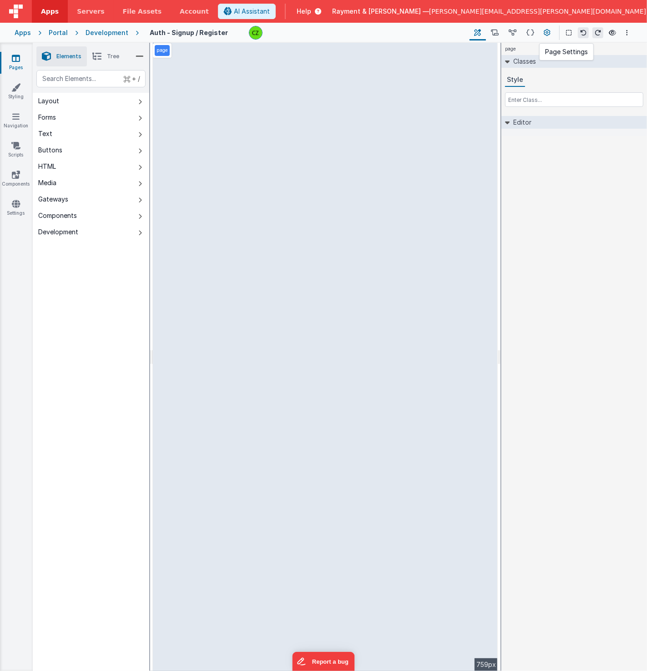
click at [545, 35] on icon at bounding box center [547, 33] width 7 height 10
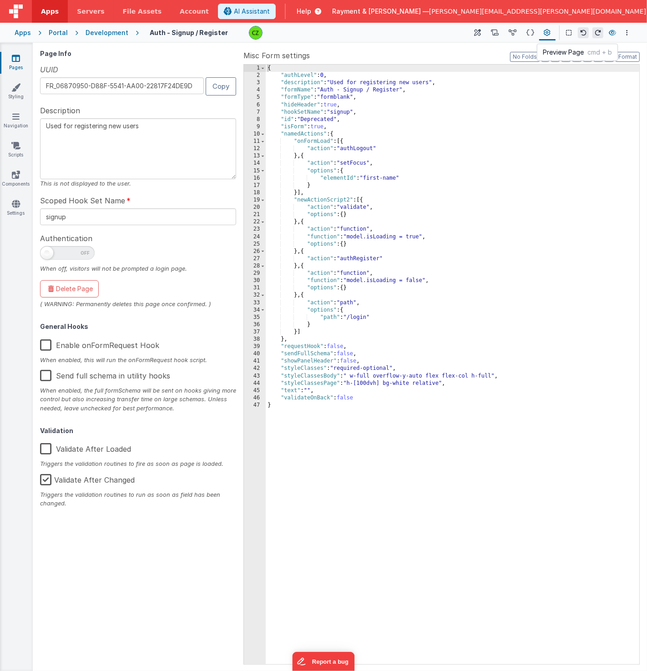
click at [615, 33] on icon at bounding box center [612, 33] width 7 height 6
click at [361, 138] on div "{ "authLevel" : 0 , "description" : "Used for registering new users" , "formNam…" at bounding box center [453, 372] width 374 height 615
click at [356, 132] on div "{ "authLevel" : 0 , "description" : "Used for registering new users" , "formNam…" at bounding box center [453, 372] width 374 height 615
click at [355, 125] on div "{ "authLevel" : 0 , "description" : "Used for registering new users" , "formNam…" at bounding box center [453, 372] width 374 height 615
click at [363, 149] on div "{ "authLevel" : 0 , "description" : "Used for registering new users" , "formNam…" at bounding box center [453, 372] width 374 height 615
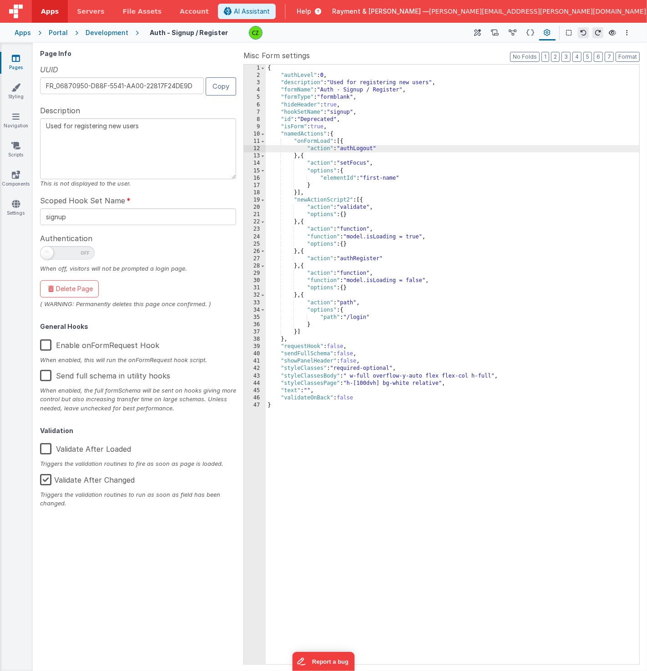
click at [369, 123] on div "{ "authLevel" : 0 , "description" : "Used for registering new users" , "formNam…" at bounding box center [453, 372] width 374 height 615
click at [296, 8] on header "Apps Servers File Assets Account Some FUTURE Slot AI Assistant Help [PERSON_NAM…" at bounding box center [323, 11] width 647 height 23
click at [146, 192] on div "Page Info UUID FR_06870950-D88F-5541-AA00-22817F24DE9D Copy Description Used fo…" at bounding box center [140, 357] width 200 height 614
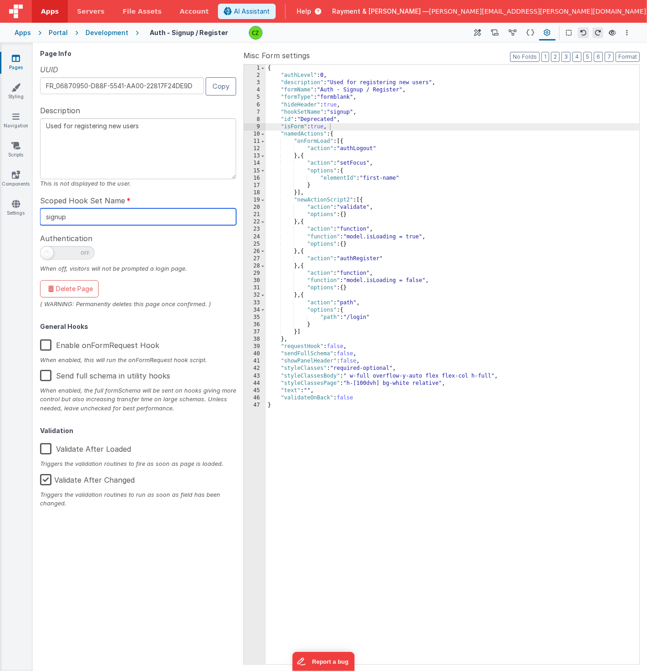
click at [71, 216] on input "signup" at bounding box center [138, 216] width 196 height 17
drag, startPoint x: 77, startPoint y: 217, endPoint x: 40, endPoint y: 217, distance: 37.8
click at [40, 217] on div "Page Info UUID FR_06870950-D88F-5541-AA00-22817F24DE9D Copy Description Used fo…" at bounding box center [339, 356] width 607 height 621
click at [68, 200] on span "Scoped Hook Set Name" at bounding box center [82, 200] width 85 height 11
click at [472, 33] on button at bounding box center [478, 32] width 16 height 15
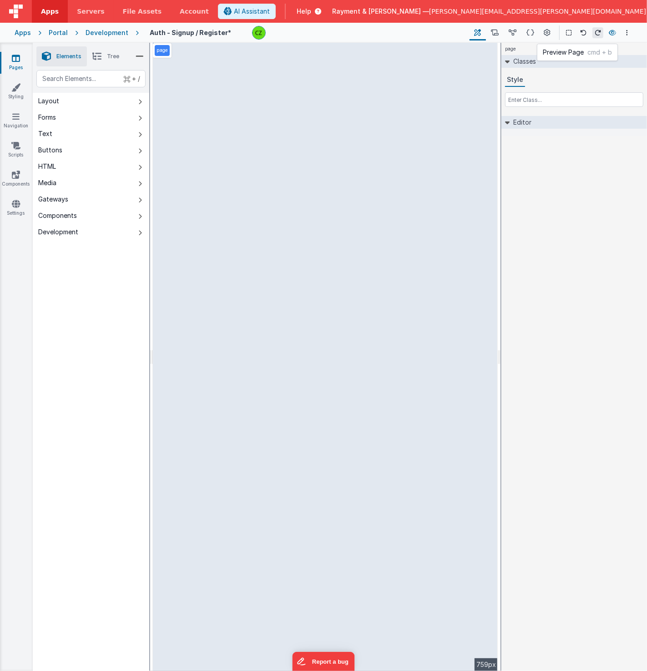
click at [611, 30] on icon at bounding box center [612, 33] width 7 height 6
click at [16, 57] on icon at bounding box center [16, 58] width 8 height 9
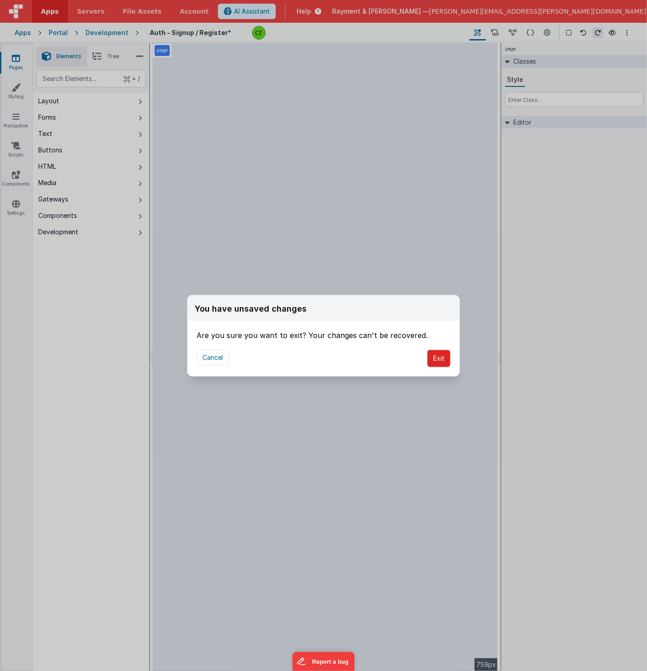
click at [439, 357] on button "Exit" at bounding box center [438, 358] width 23 height 17
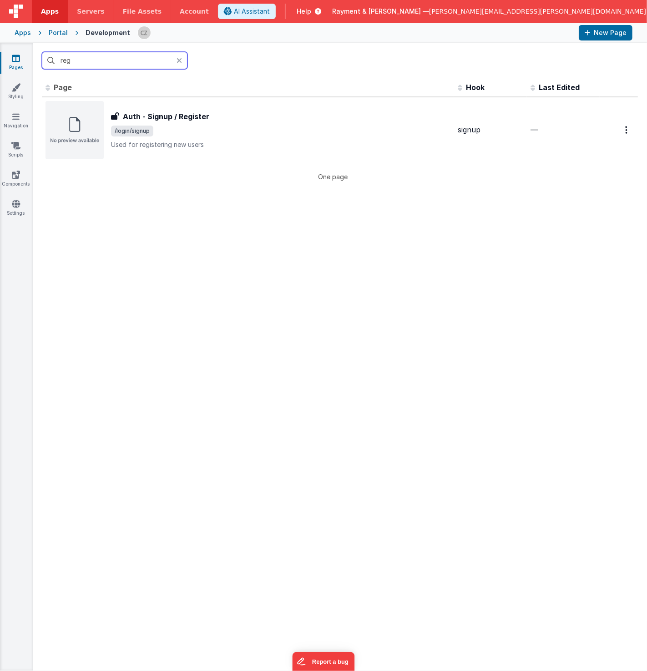
click at [100, 59] on input "reg" at bounding box center [115, 60] width 146 height 17
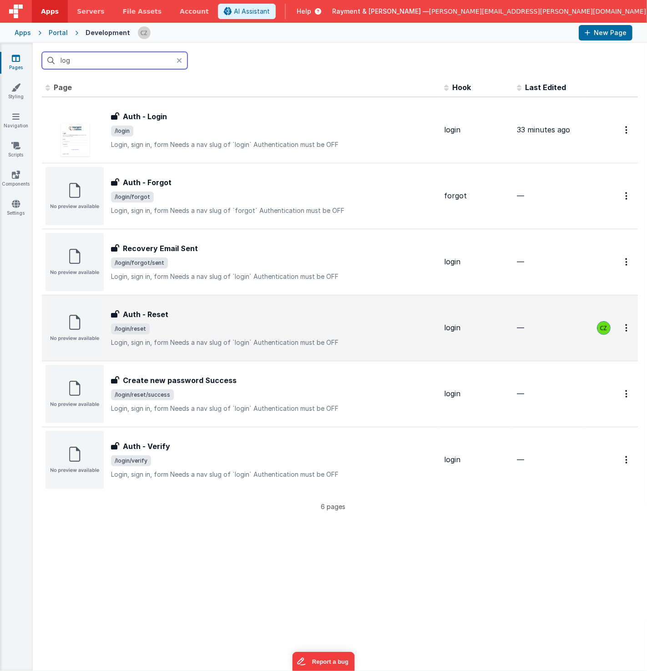
type input "log"
click at [207, 311] on div "Auth - Reset" at bounding box center [274, 314] width 326 height 11
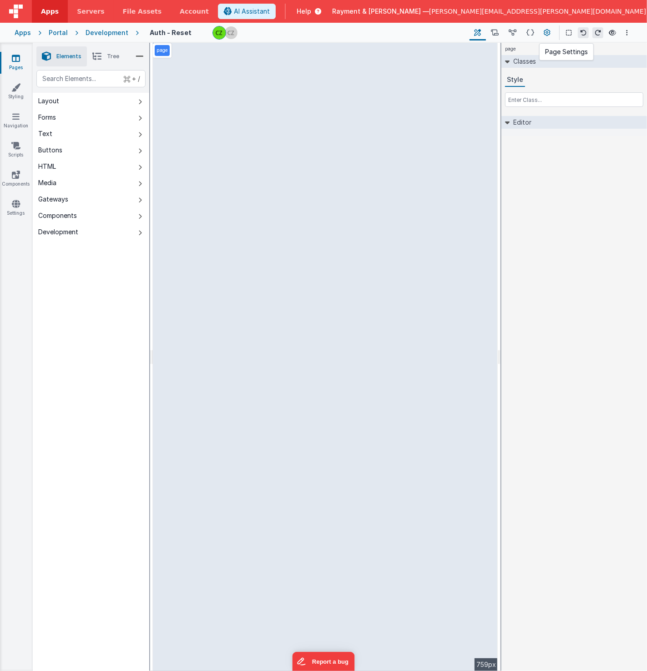
click at [548, 33] on icon at bounding box center [547, 33] width 7 height 10
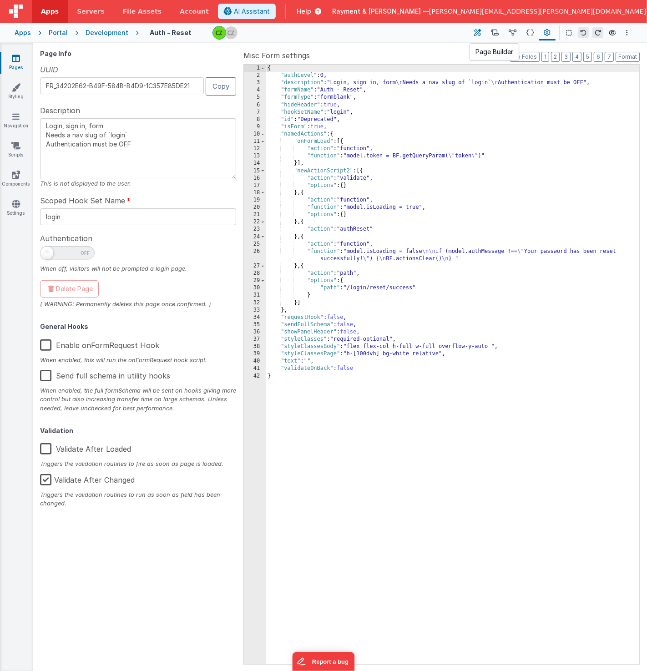
click at [481, 33] on icon at bounding box center [478, 33] width 7 height 10
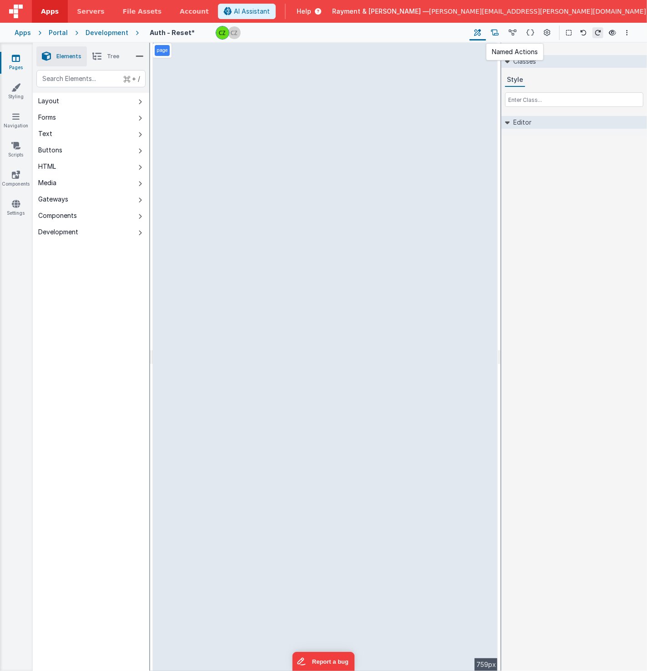
click at [498, 34] on icon at bounding box center [495, 33] width 8 height 10
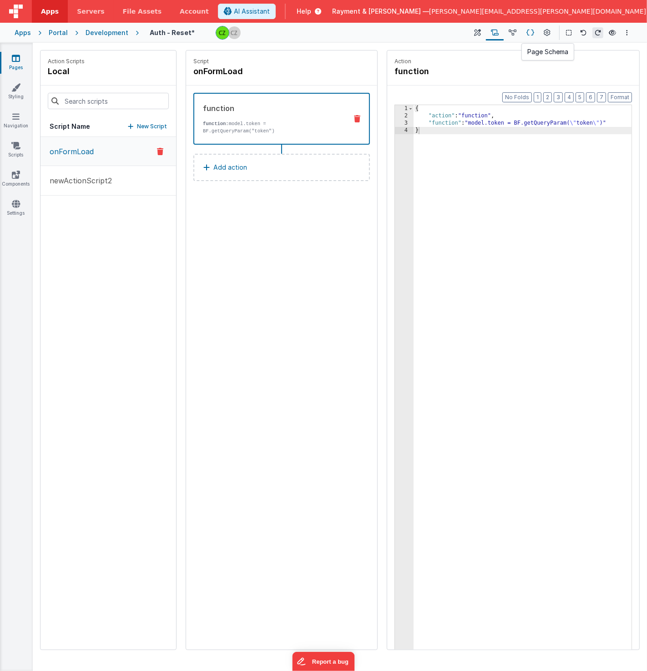
click at [530, 33] on icon at bounding box center [530, 33] width 8 height 10
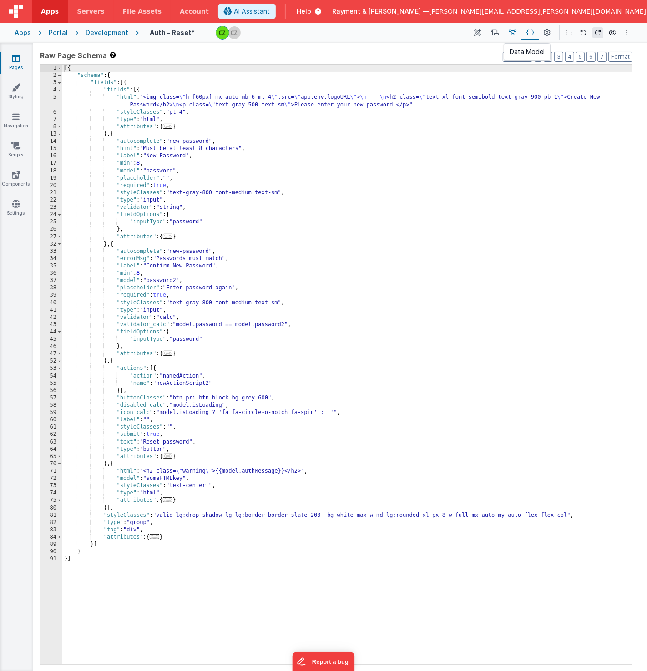
click at [514, 33] on icon at bounding box center [513, 33] width 8 height 10
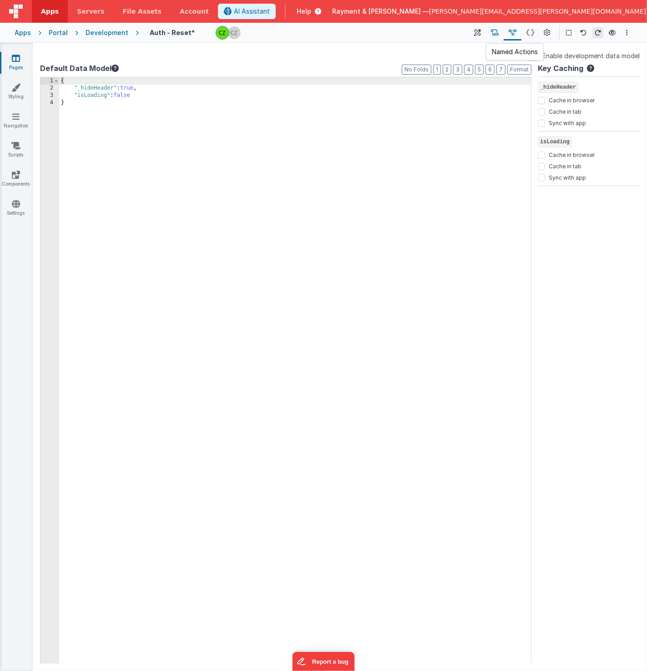
click at [490, 34] on button at bounding box center [495, 32] width 18 height 15
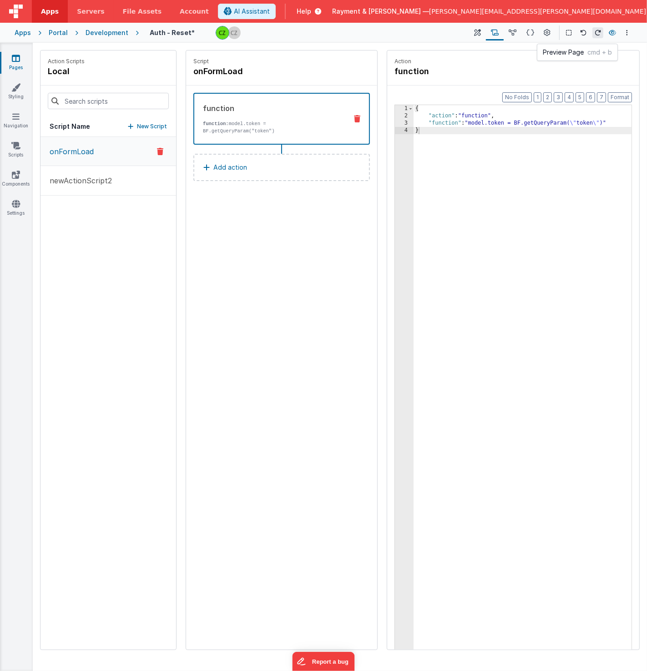
click at [607, 35] on button at bounding box center [612, 32] width 11 height 13
click at [485, 172] on div "{ "action" : "function" , "function" : "model.token = BF.getQueryParam( \" toke…" at bounding box center [523, 399] width 219 height 588
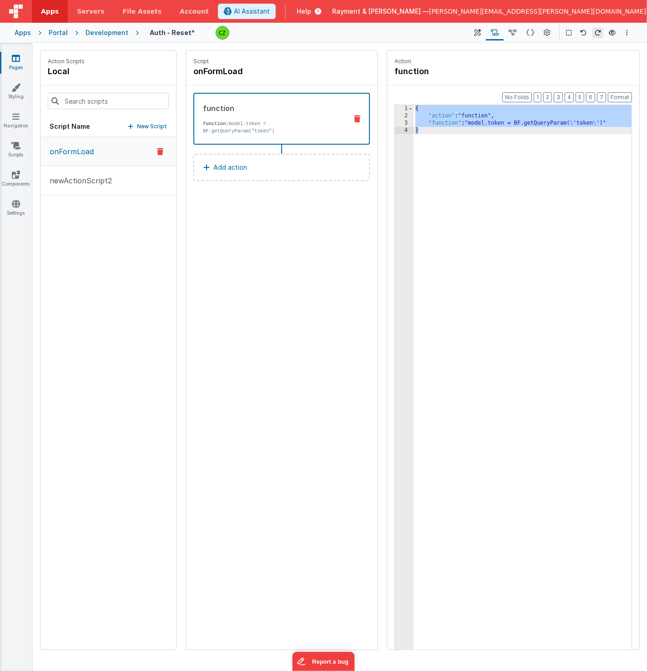
click at [607, 0] on header "Apps Servers File Assets Account Some FUTURE Slot AI Assistant Help [PERSON_NAM…" at bounding box center [323, 11] width 647 height 23
click at [488, 185] on div "{ "action" : "function" , "function" : "model.token = BF.getQueryParam( \" toke…" at bounding box center [523, 399] width 219 height 588
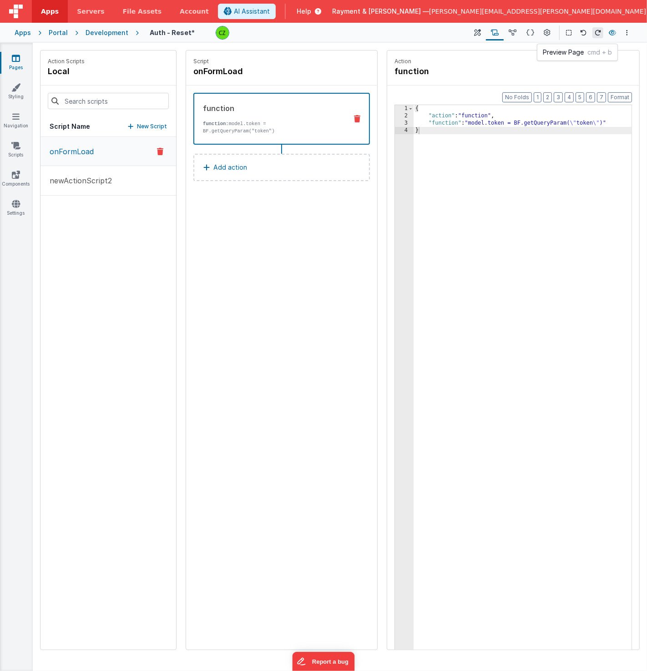
click at [610, 34] on icon at bounding box center [612, 33] width 7 height 6
click at [238, 261] on div "Script onFormLoad function function: model.token = BF.getQueryParam("token") Ad…" at bounding box center [281, 349] width 191 height 599
click at [615, 32] on icon at bounding box center [612, 33] width 7 height 6
click at [614, 36] on icon at bounding box center [612, 33] width 7 height 6
click at [270, 213] on div "Script onFormLoad function function: model.token = BF.getQueryParam("token") Ad…" at bounding box center [281, 349] width 191 height 599
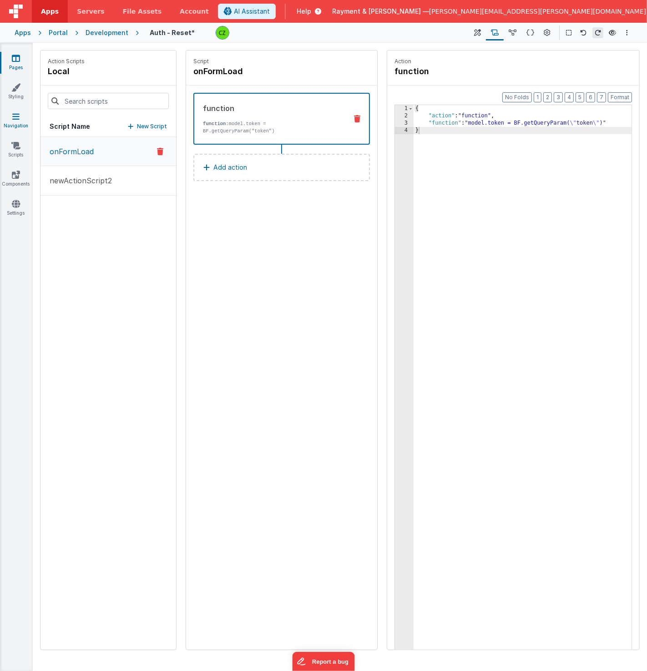
click at [12, 121] on link "Navigation" at bounding box center [16, 121] width 33 height 18
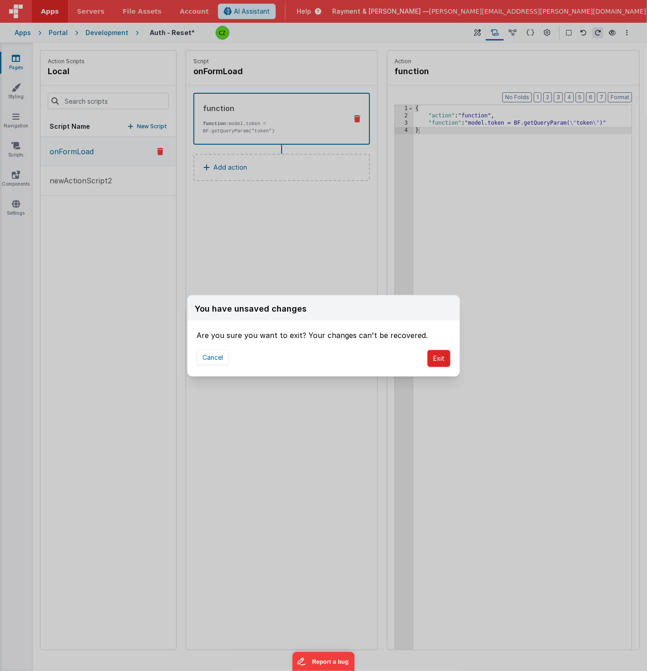
click at [437, 350] on button "Exit" at bounding box center [438, 358] width 23 height 17
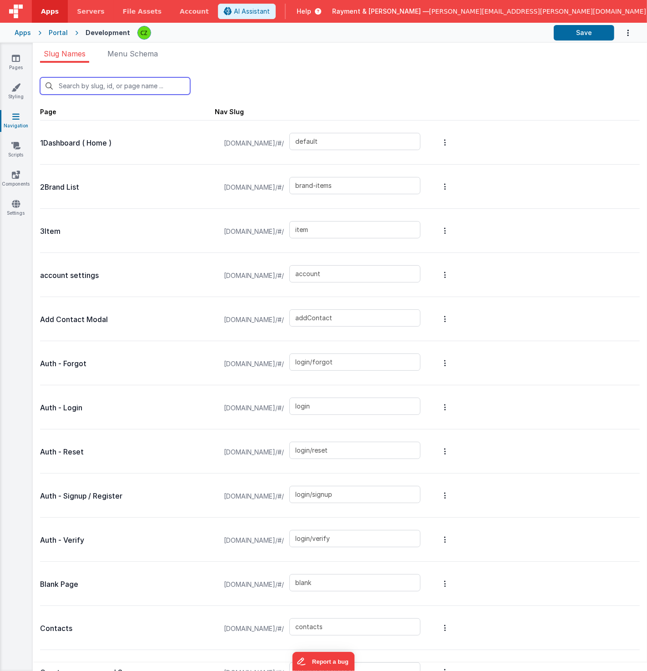
click at [85, 87] on input "text" at bounding box center [115, 85] width 150 height 17
type input "login"
click at [234, 75] on div "login New Slug" at bounding box center [340, 82] width 600 height 25
click at [125, 83] on input "login" at bounding box center [115, 85] width 150 height 17
click at [250, 85] on div "login New Slug" at bounding box center [340, 85] width 600 height 17
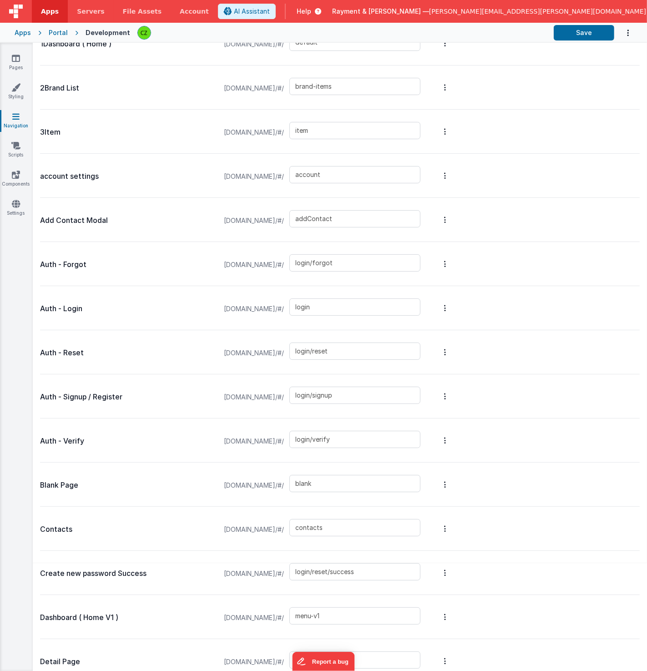
scroll to position [103, 0]
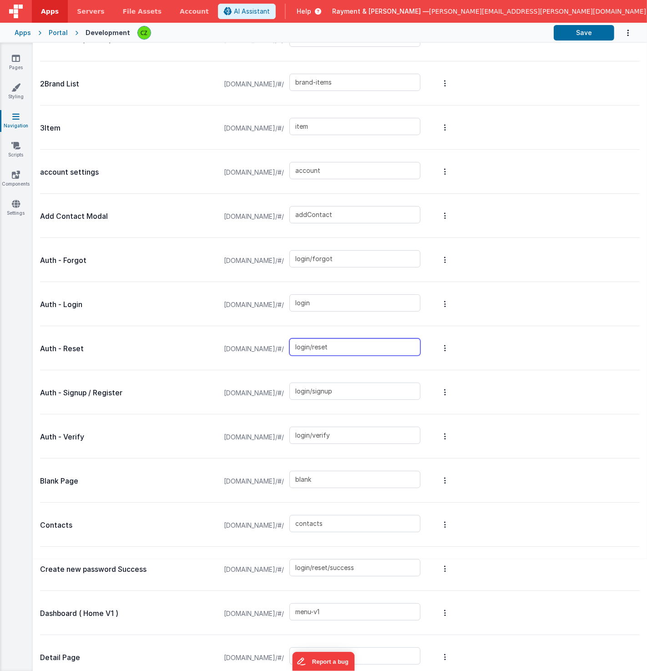
drag, startPoint x: 394, startPoint y: 347, endPoint x: 347, endPoint y: 346, distance: 46.9
click at [347, 346] on input "login/reset" at bounding box center [354, 346] width 131 height 17
click at [245, 350] on span "[DOMAIN_NAME]/#/" at bounding box center [253, 349] width 71 height 35
drag, startPoint x: 430, startPoint y: 348, endPoint x: 331, endPoint y: 348, distance: 99.2
click at [331, 348] on div "[DOMAIN_NAME]/#/ login/reset" at bounding box center [321, 349] width 207 height 35
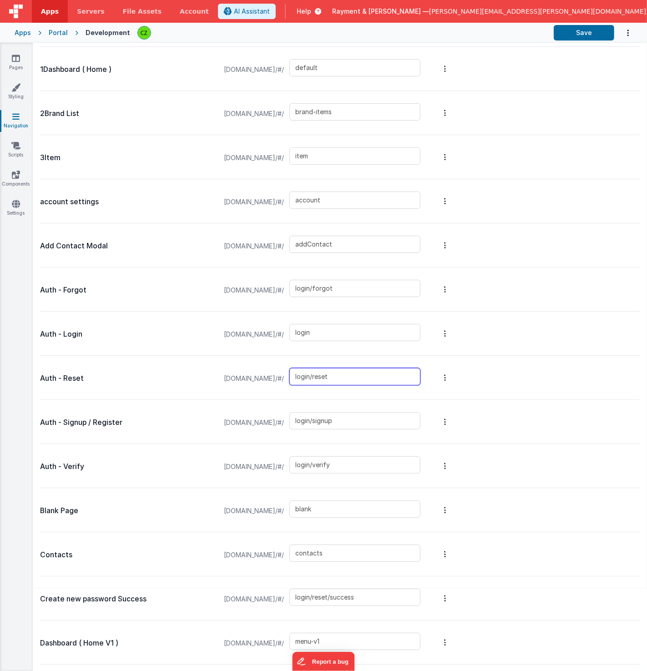
scroll to position [0, 0]
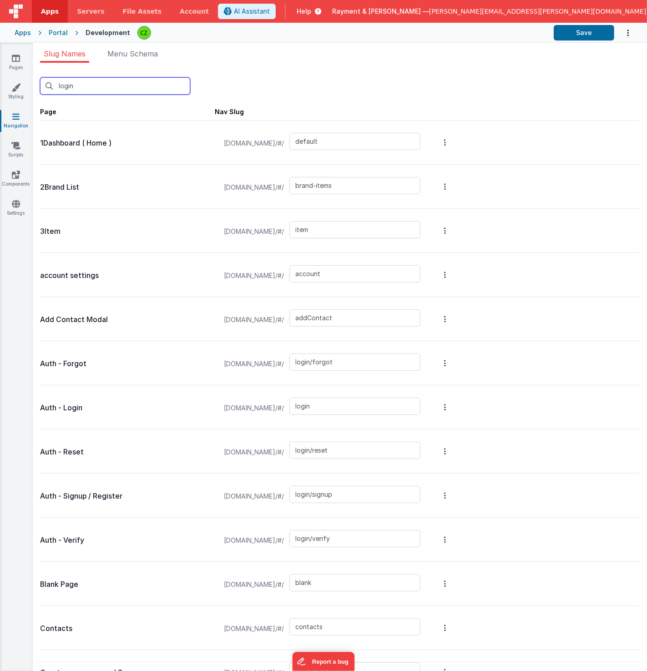
click at [96, 82] on input "login" at bounding box center [115, 85] width 150 height 17
type input "reg"
click at [225, 78] on div "reg New Slug" at bounding box center [340, 85] width 600 height 17
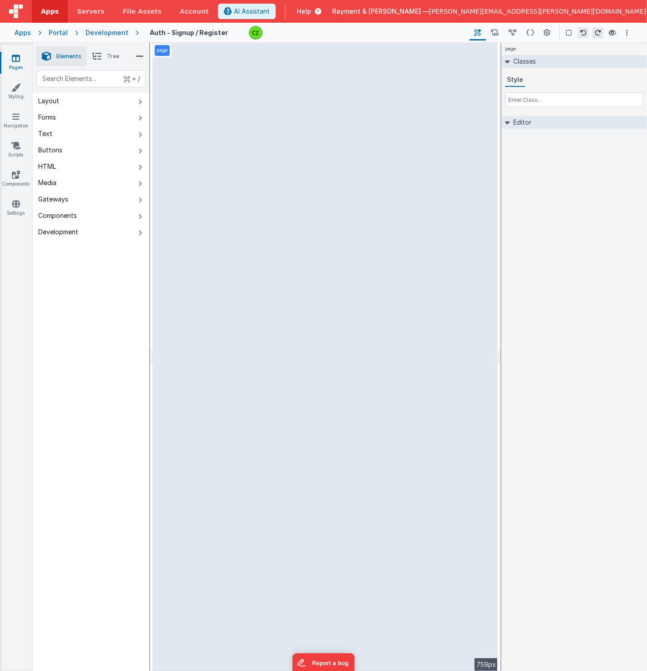
click at [97, 34] on div "Development" at bounding box center [107, 32] width 43 height 9
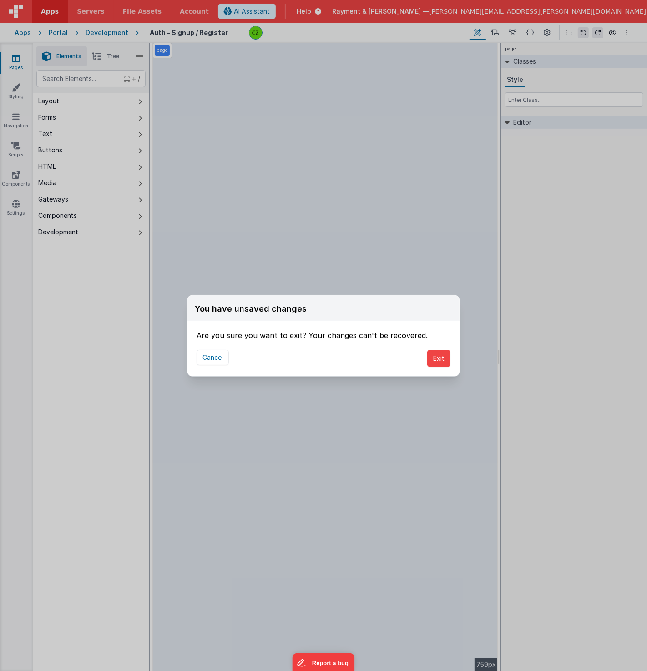
click at [66, 399] on div "You have unsaved changes Are you sure you want to exit? Your changes can't be r…" at bounding box center [323, 335] width 647 height 671
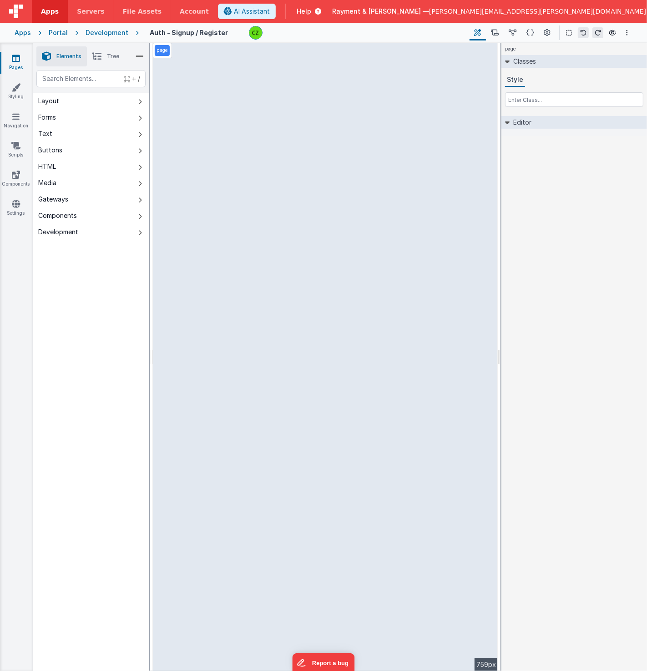
click at [16, 59] on icon at bounding box center [16, 58] width 8 height 9
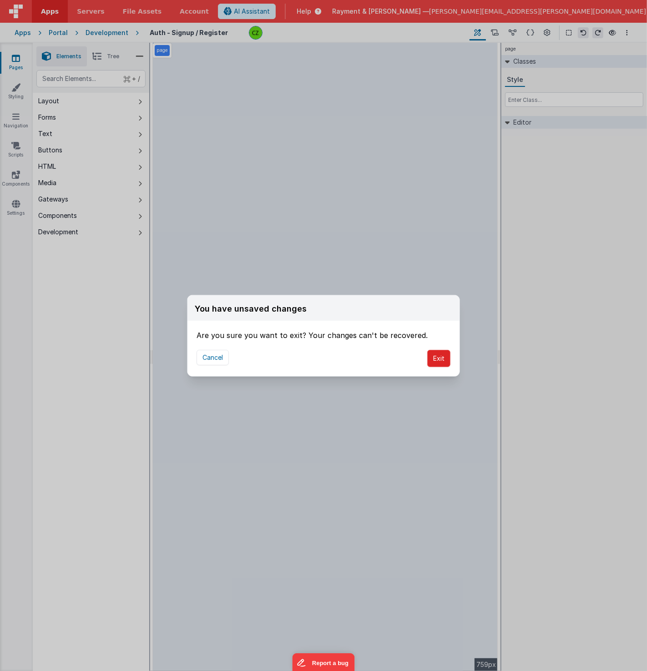
click at [440, 357] on button "Exit" at bounding box center [438, 358] width 23 height 17
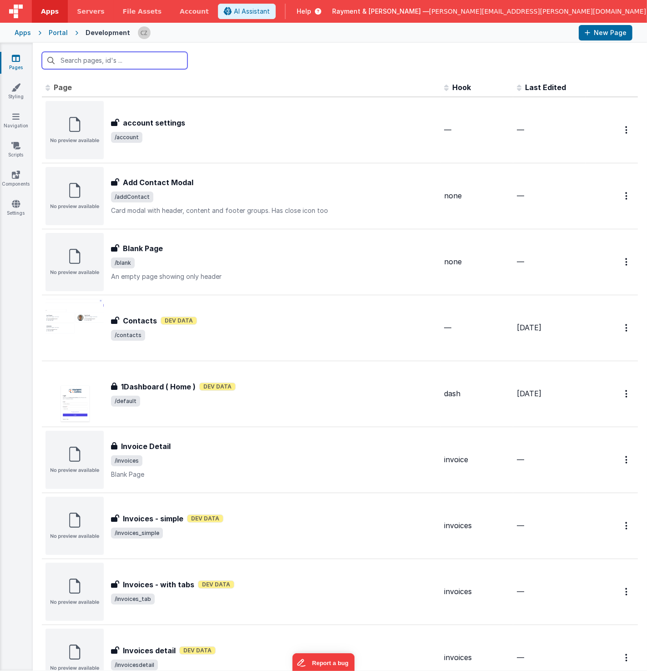
click at [107, 56] on input "text" at bounding box center [115, 60] width 146 height 17
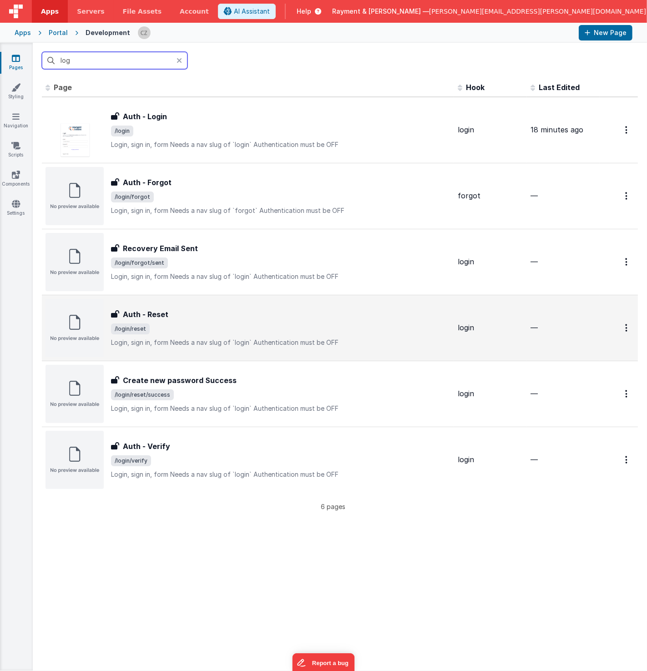
type input "log"
click at [205, 324] on span "/login/reset" at bounding box center [280, 328] width 339 height 11
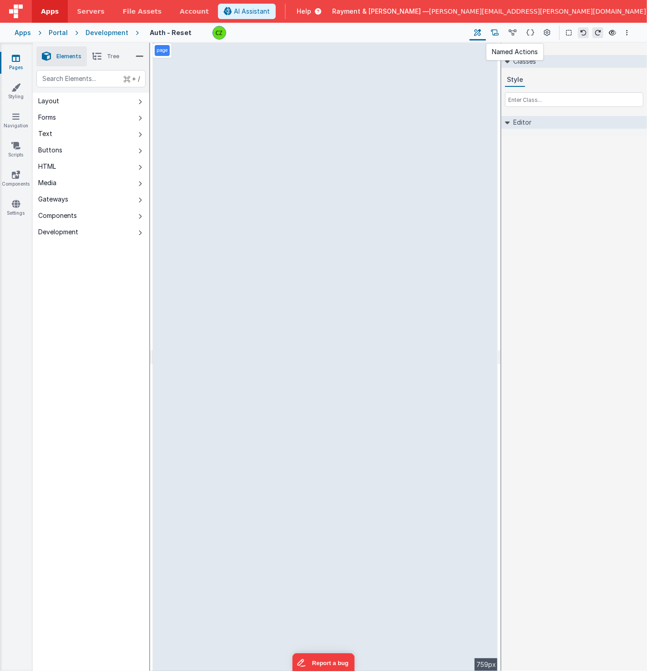
click at [494, 30] on icon at bounding box center [495, 33] width 8 height 10
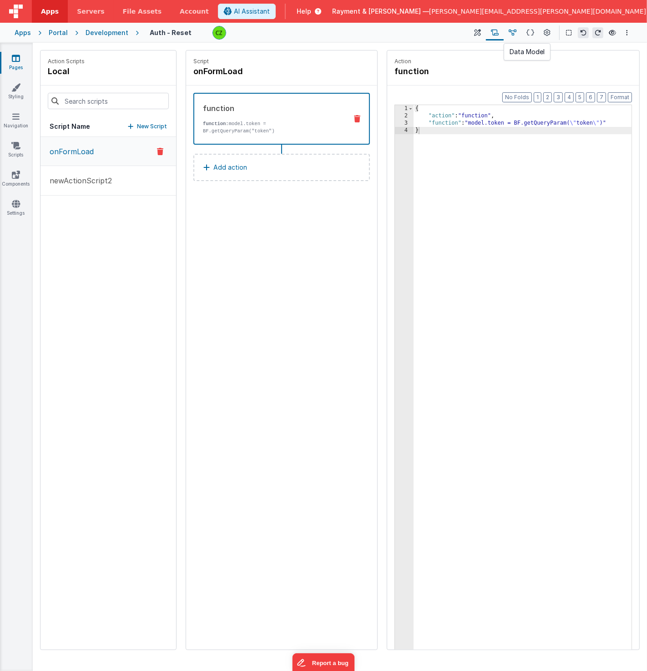
click at [509, 30] on icon at bounding box center [513, 33] width 8 height 10
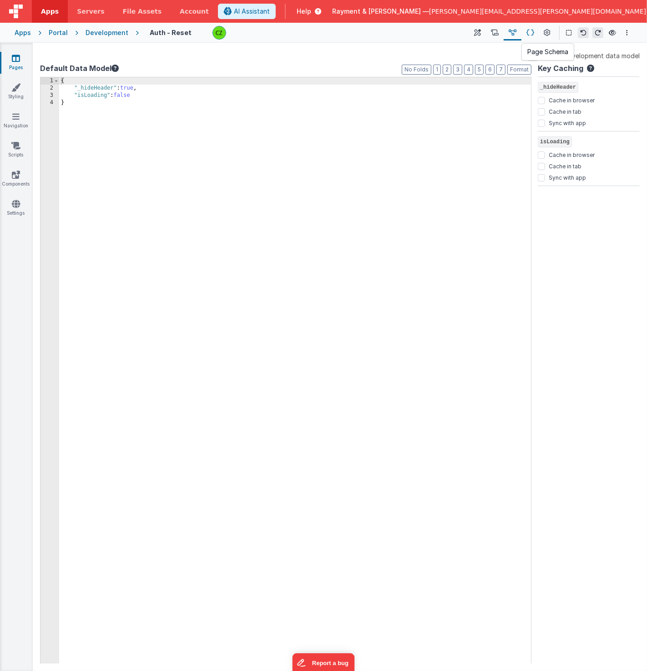
click at [527, 32] on icon at bounding box center [530, 33] width 8 height 10
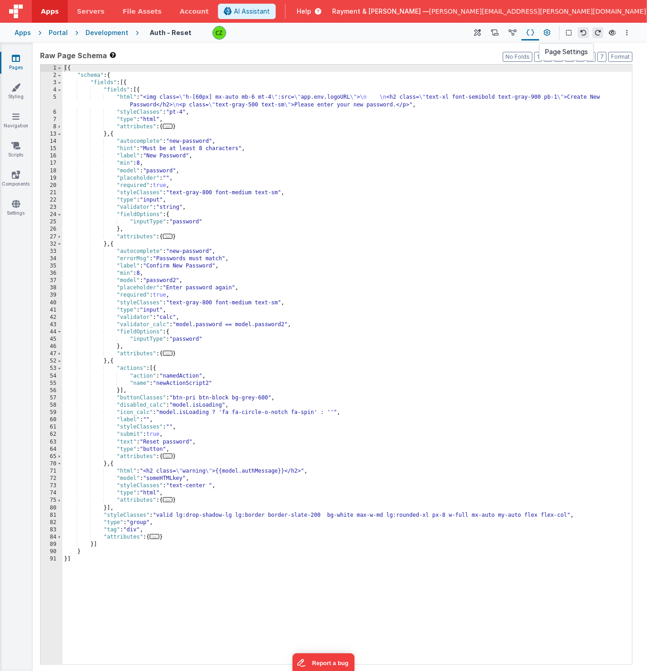
click at [550, 33] on icon at bounding box center [547, 33] width 7 height 10
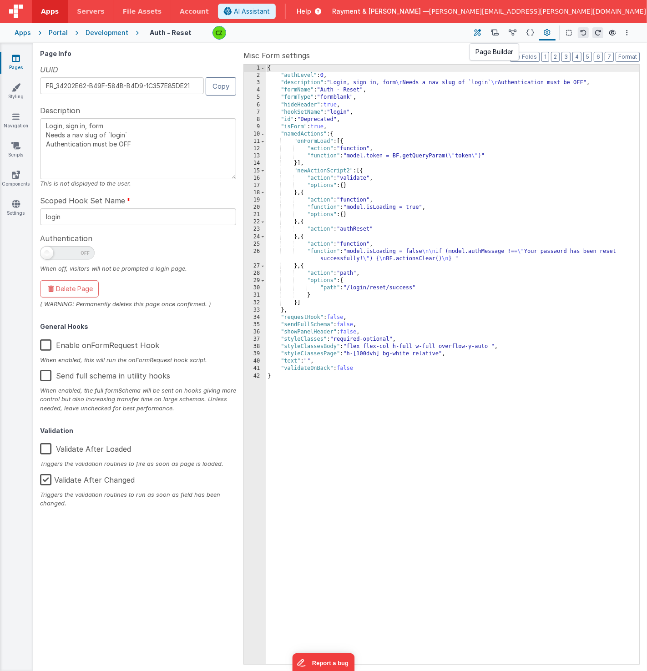
click at [477, 34] on icon at bounding box center [478, 33] width 7 height 10
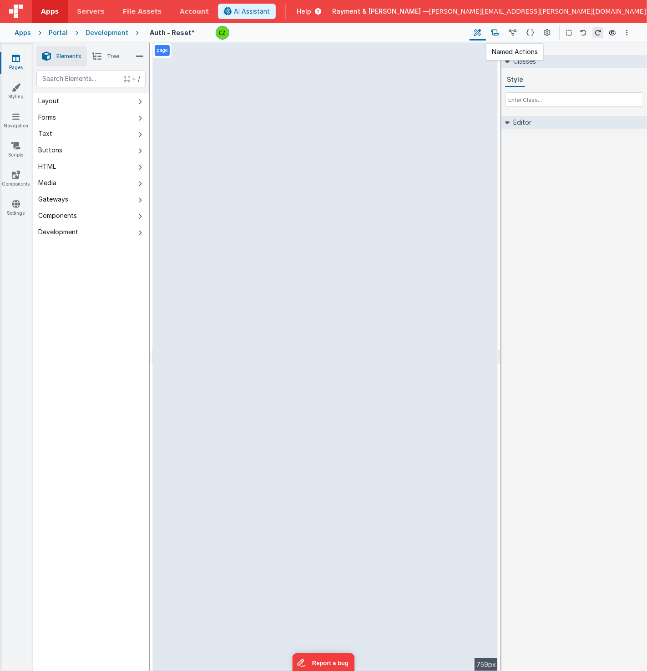
click at [500, 31] on button at bounding box center [495, 32] width 18 height 15
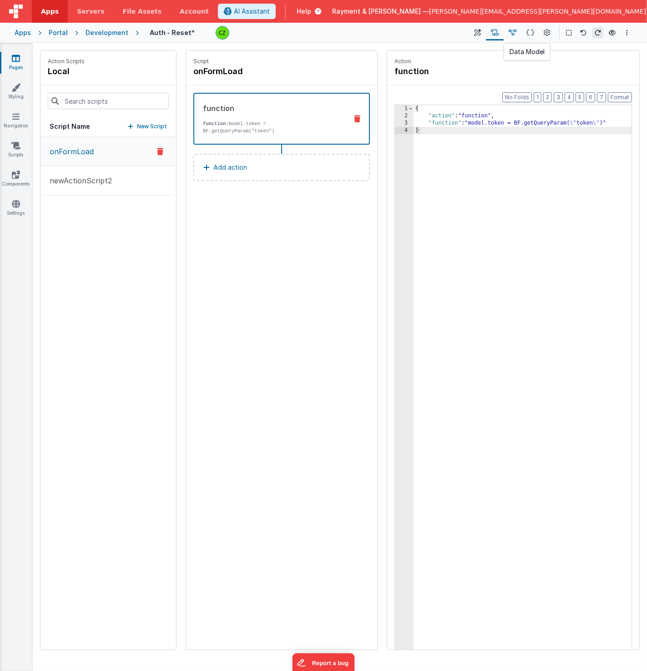
click at [518, 32] on button at bounding box center [513, 32] width 18 height 15
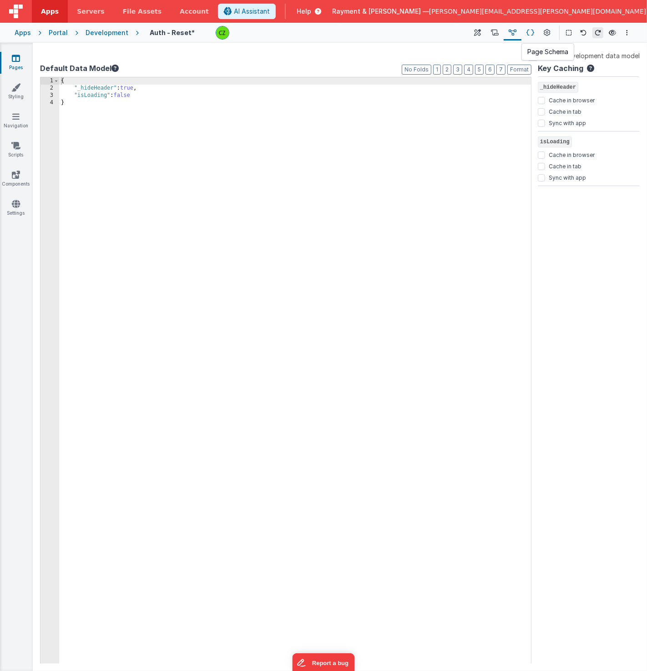
click at [534, 33] on icon at bounding box center [530, 33] width 8 height 10
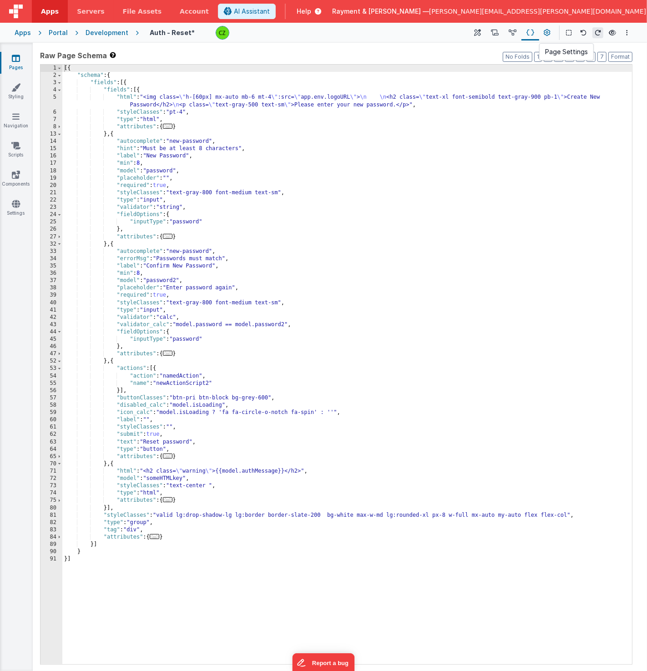
click at [548, 33] on icon at bounding box center [547, 33] width 7 height 10
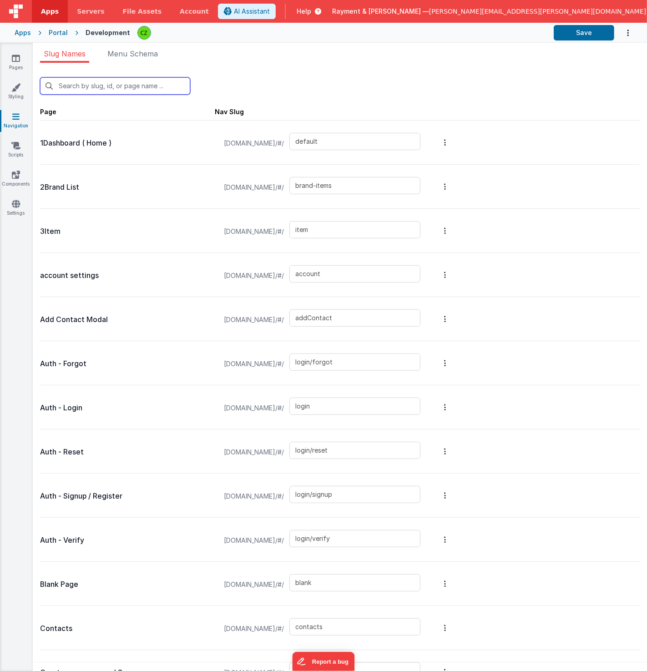
click at [96, 93] on input "text" at bounding box center [115, 85] width 150 height 17
type input "re"
type input "login/reset"
type input "login/signup"
type input "login/reset/success"
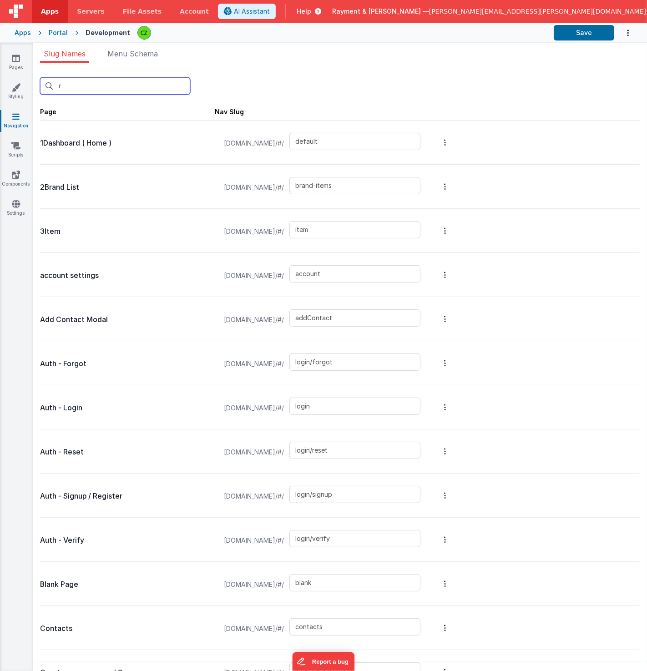
type input "login/forgot/sent"
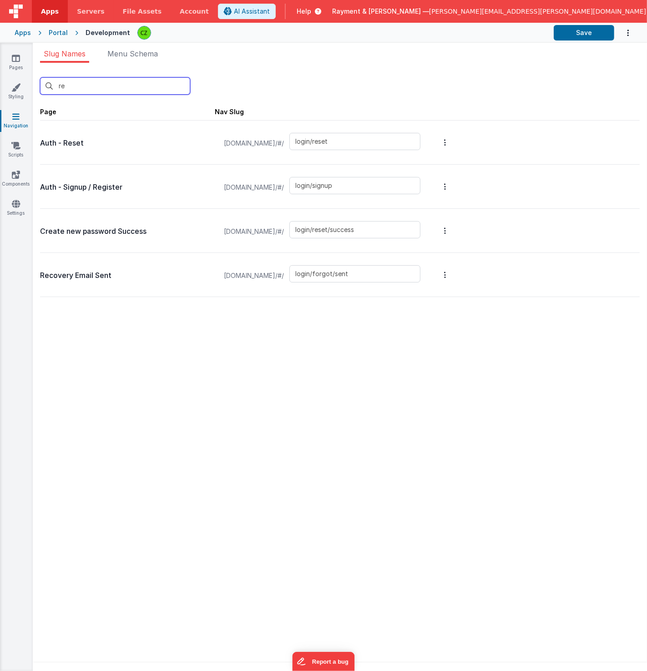
type input "reg"
type input "login/signup"
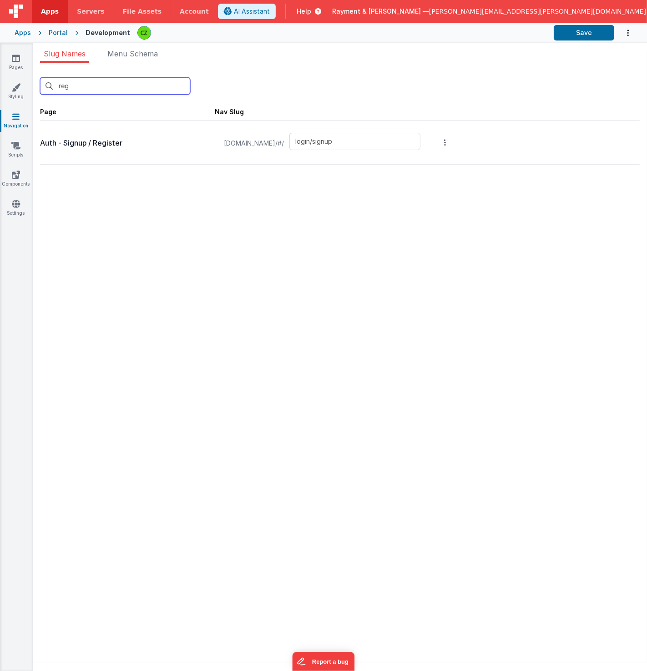
type input "reg"
click at [164, 139] on p "Auth - Signup / Register" at bounding box center [127, 143] width 175 height 13
click at [169, 167] on div "reg New Slug Page Nav Slug Auth - Signup / Register raymentcollinsdev.clientpor…" at bounding box center [340, 121] width 600 height 102
click at [145, 159] on div at bounding box center [127, 155] width 175 height 11
click at [514, 145] on div "Auth - Signup / Register raymentcollinsdev.clientportal.cloud/#/ login/signup" at bounding box center [340, 143] width 600 height 44
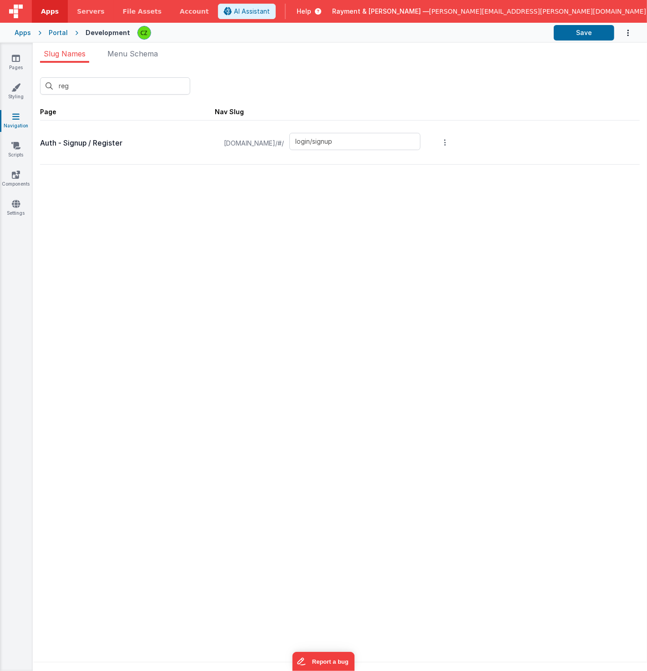
click at [451, 142] on button "Options" at bounding box center [445, 142] width 13 height 36
click at [436, 79] on link "Edit Page" at bounding box center [396, 77] width 79 height 16
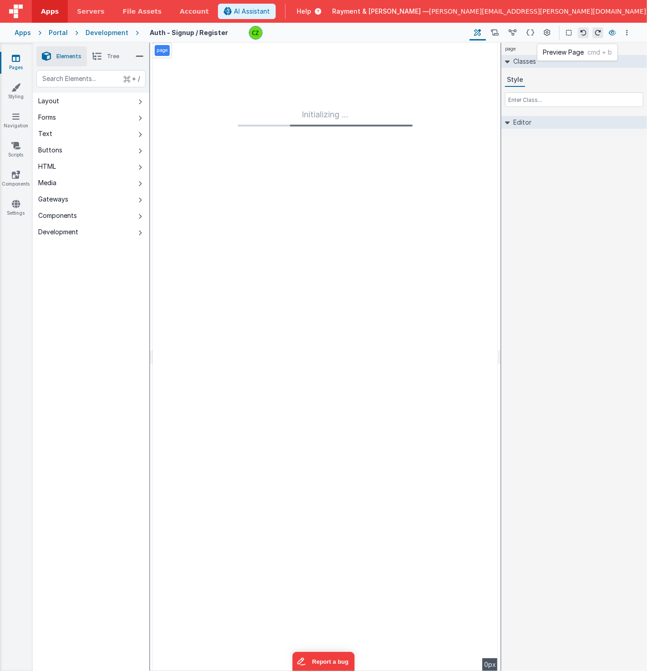
click at [616, 30] on icon at bounding box center [612, 33] width 7 height 6
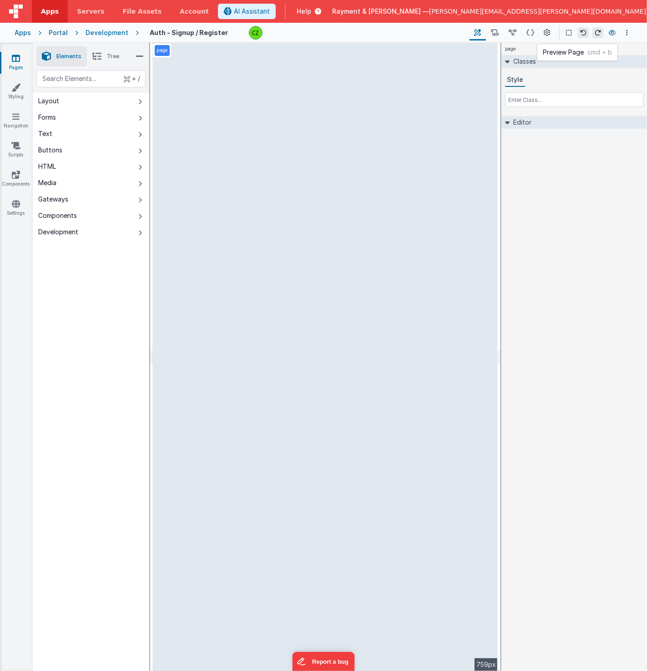
click at [611, 33] on icon at bounding box center [612, 33] width 7 height 6
click at [321, 10] on icon at bounding box center [316, 11] width 10 height 9
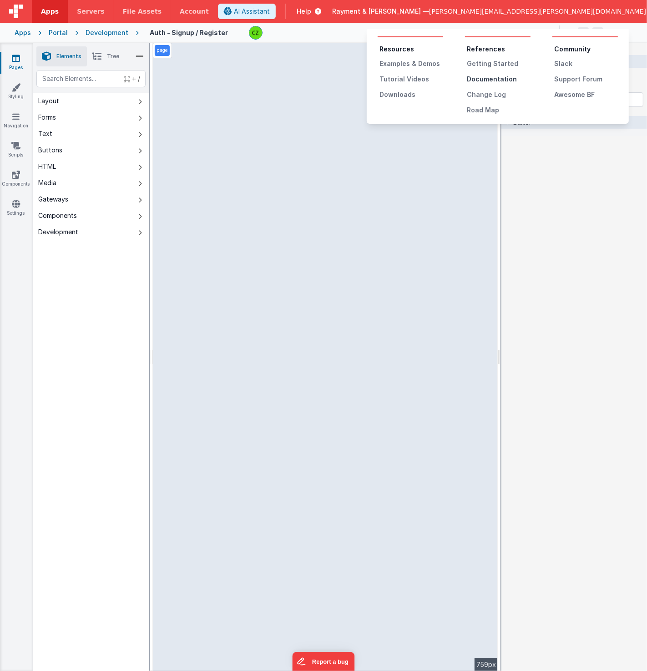
click at [487, 76] on div "Documentation" at bounding box center [499, 79] width 64 height 9
